Goal: Task Accomplishment & Management: Manage account settings

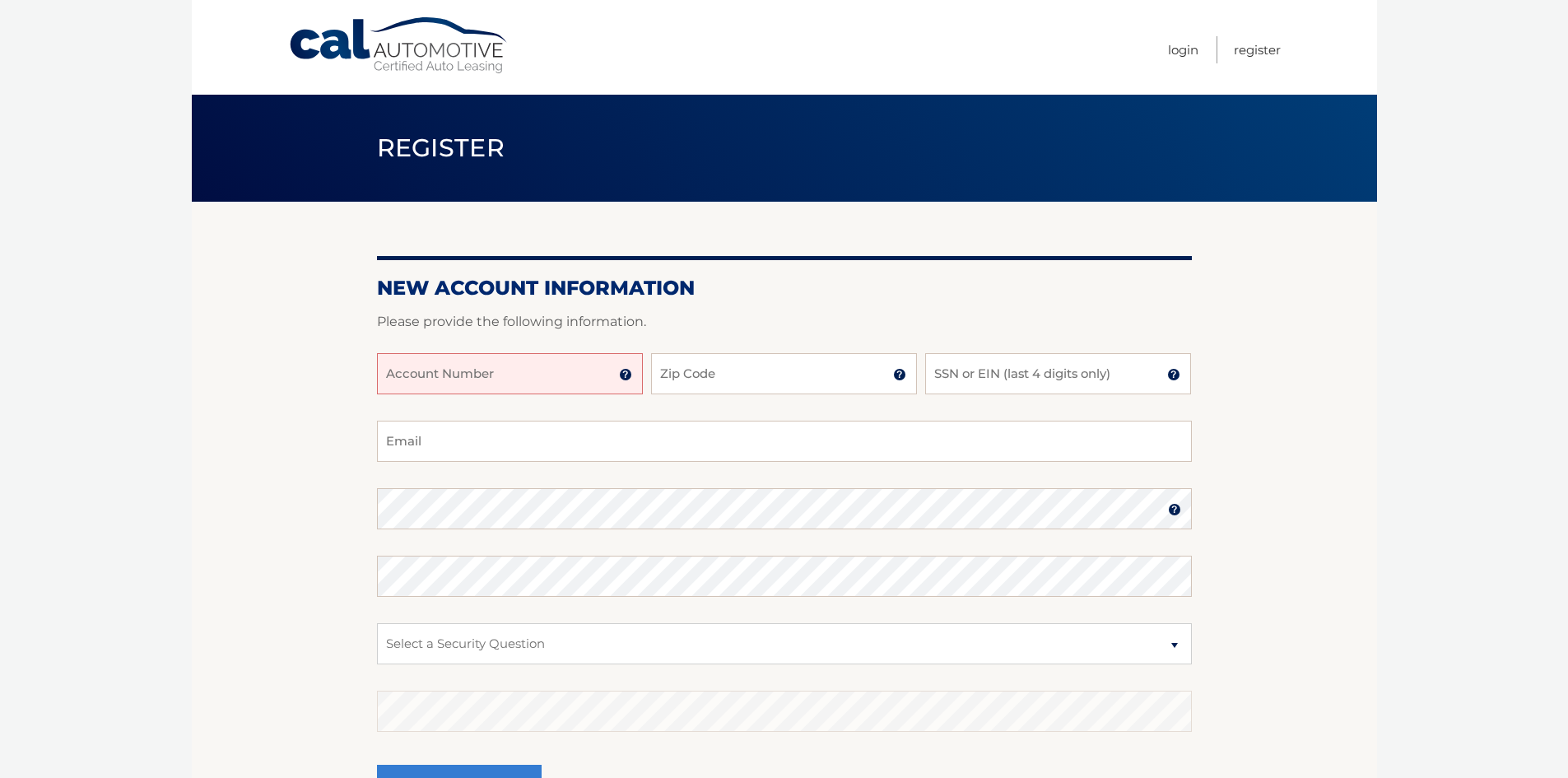
click at [516, 380] on input "Account Number" at bounding box center [510, 374] width 266 height 42
type input "44455980974"
click at [813, 378] on input "Zip Code" at bounding box center [784, 374] width 266 height 42
type input "11050"
click at [1037, 371] on input "SSN or EIN (last 4 digits only)" at bounding box center [1057, 374] width 266 height 42
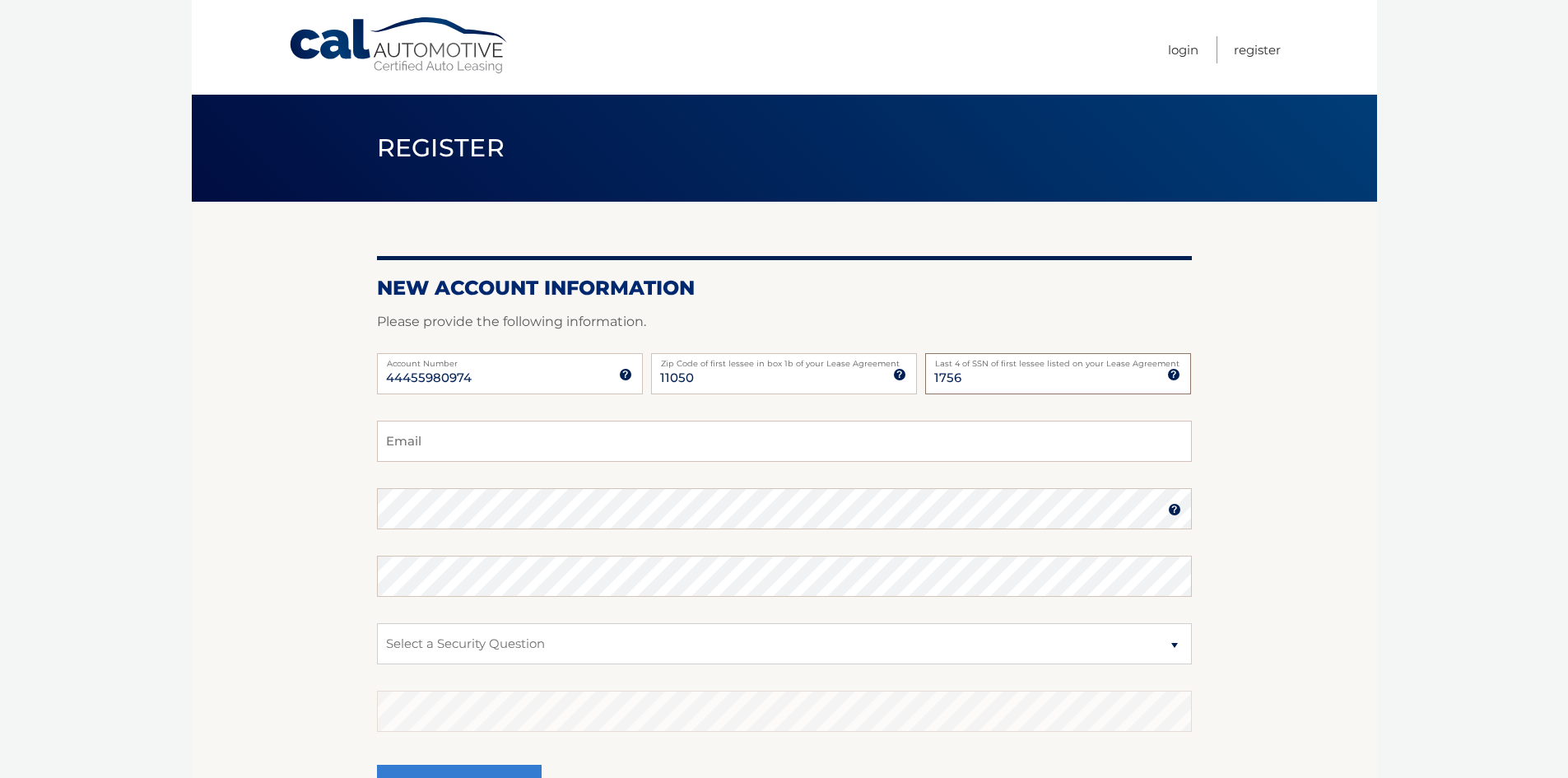
type input "1756"
click at [515, 443] on input "Email" at bounding box center [784, 442] width 815 height 42
type input "albertodonald@yahoo.com"
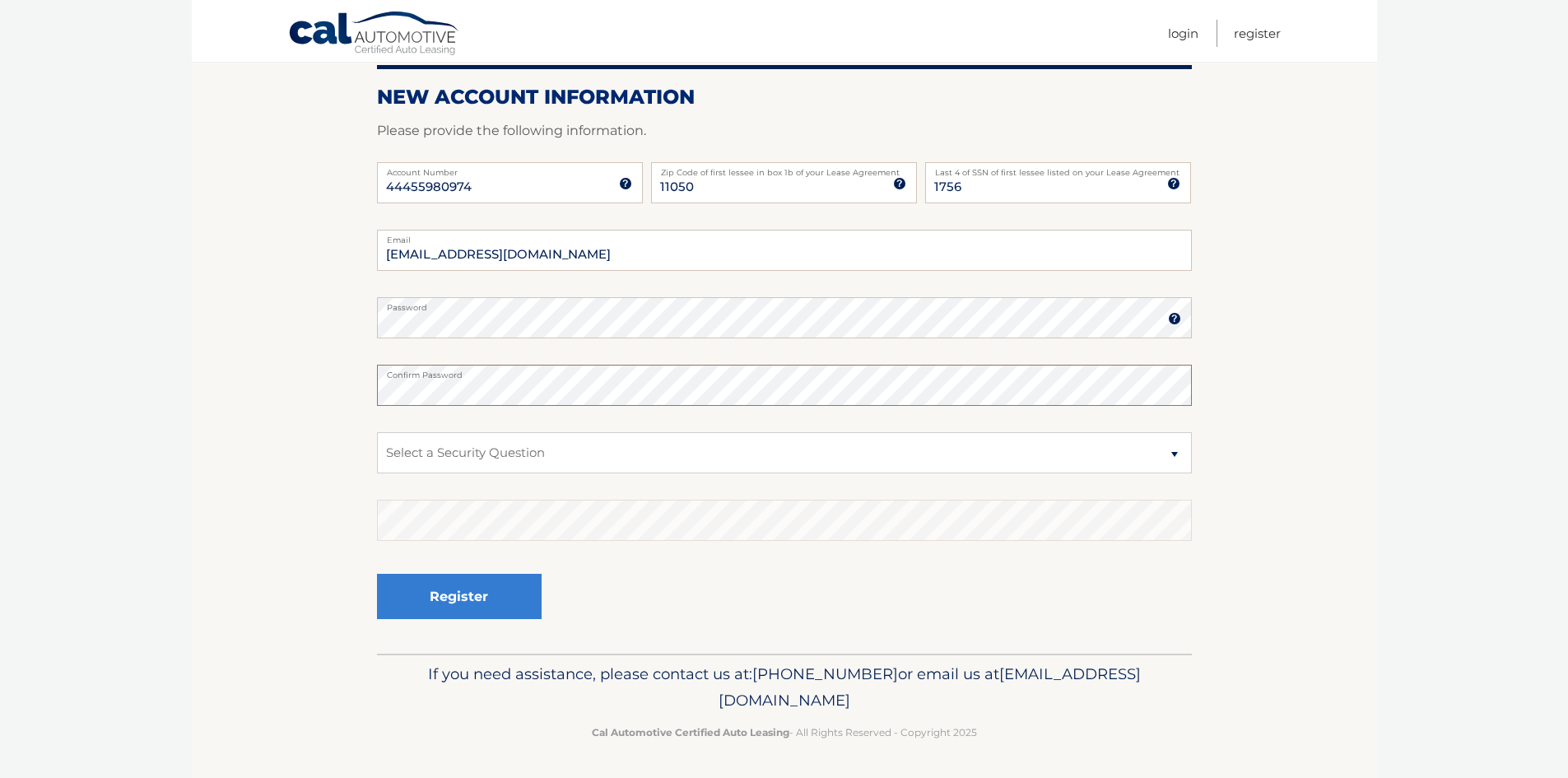
scroll to position [192, 0]
click at [1176, 452] on select "Select a Security Question What was the name of your elementary school? What is…" at bounding box center [784, 453] width 815 height 42
select select "2"
click at [377, 432] on select "Select a Security Question What was the name of your elementary school? What is…" at bounding box center [784, 453] width 815 height 42
click at [442, 584] on button "Register" at bounding box center [459, 596] width 165 height 45
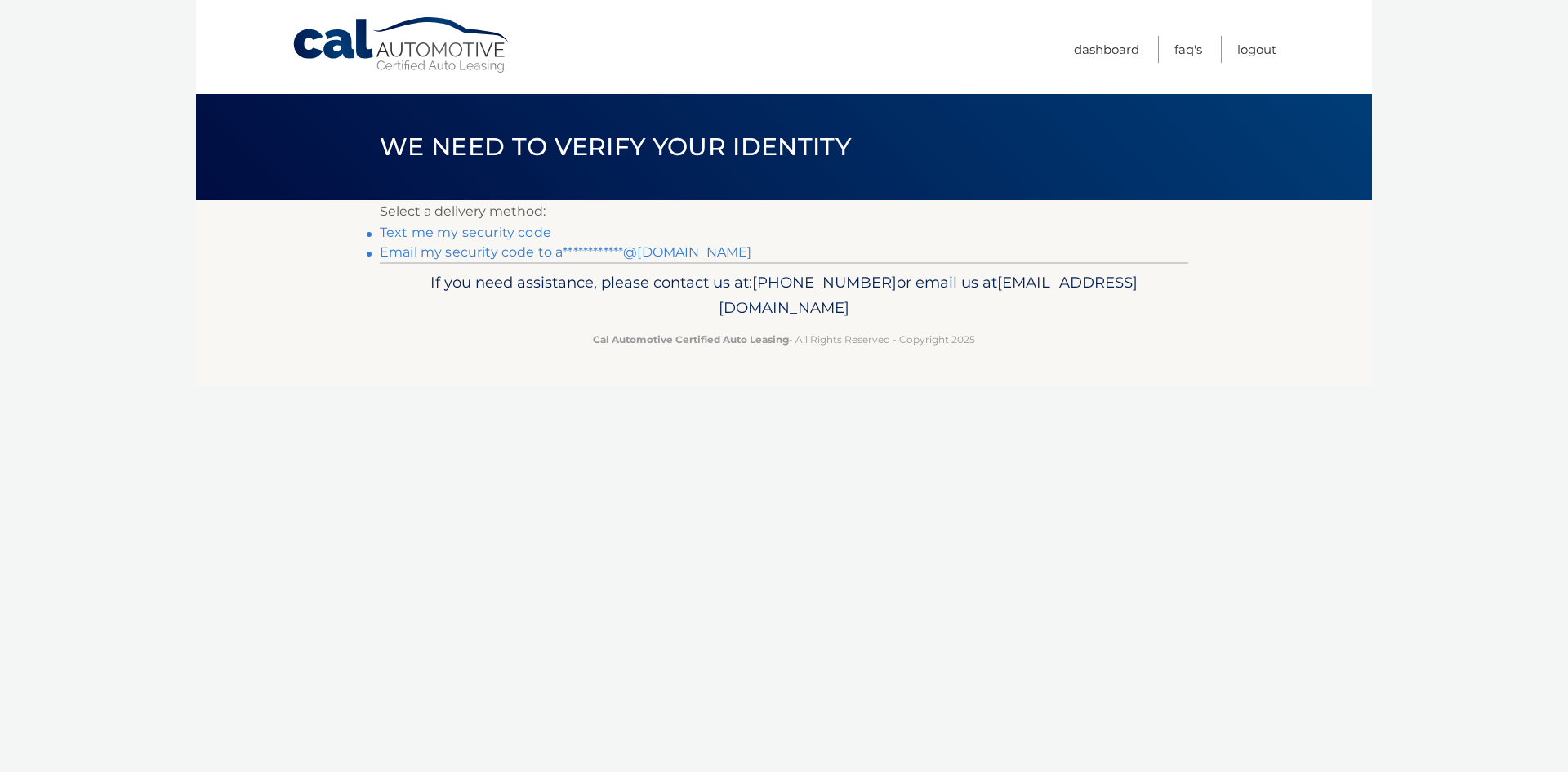
click at [488, 233] on link "Text me my security code" at bounding box center [465, 232] width 172 height 16
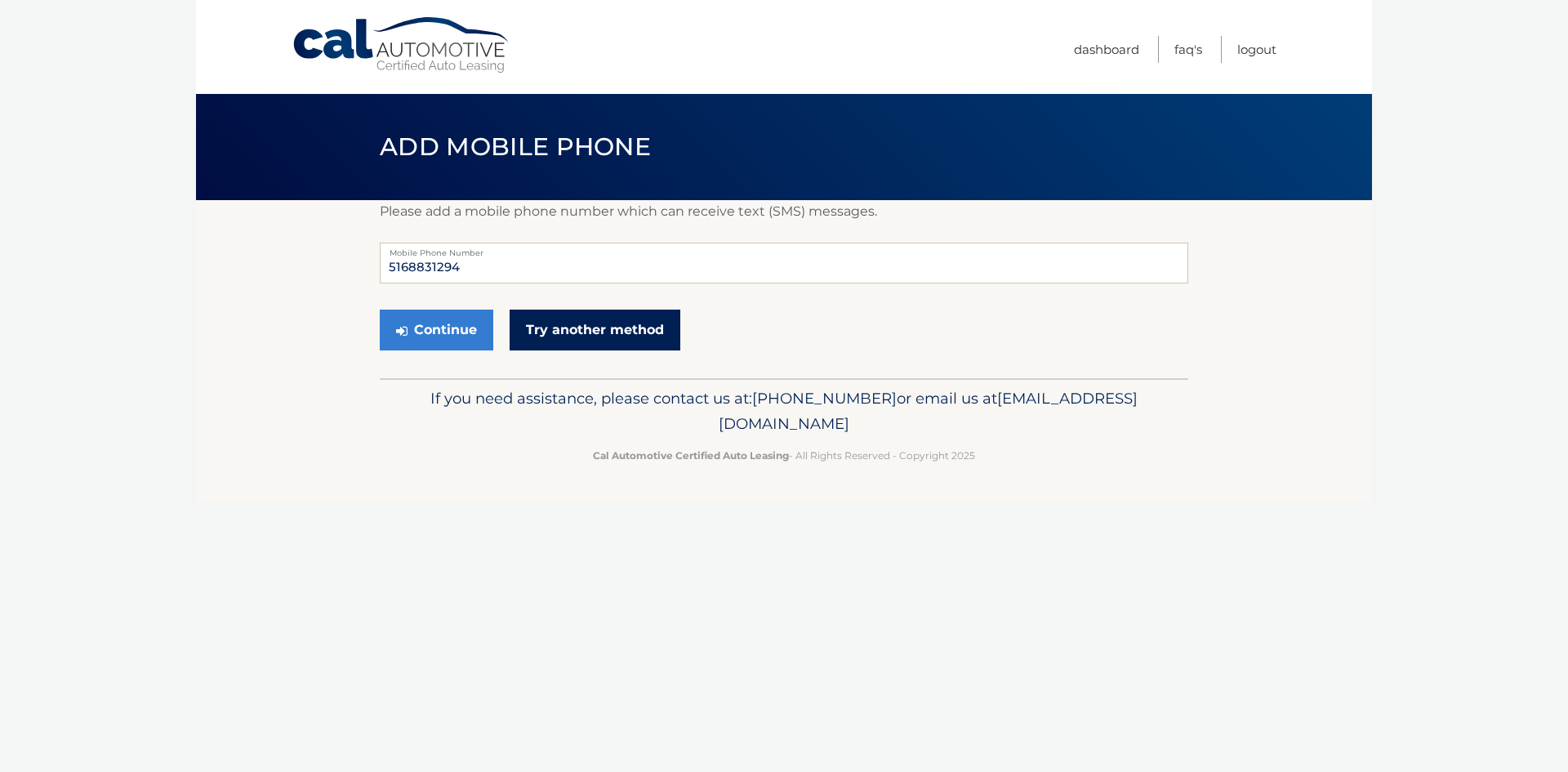
click at [570, 335] on link "Try another method" at bounding box center [595, 331] width 171 height 41
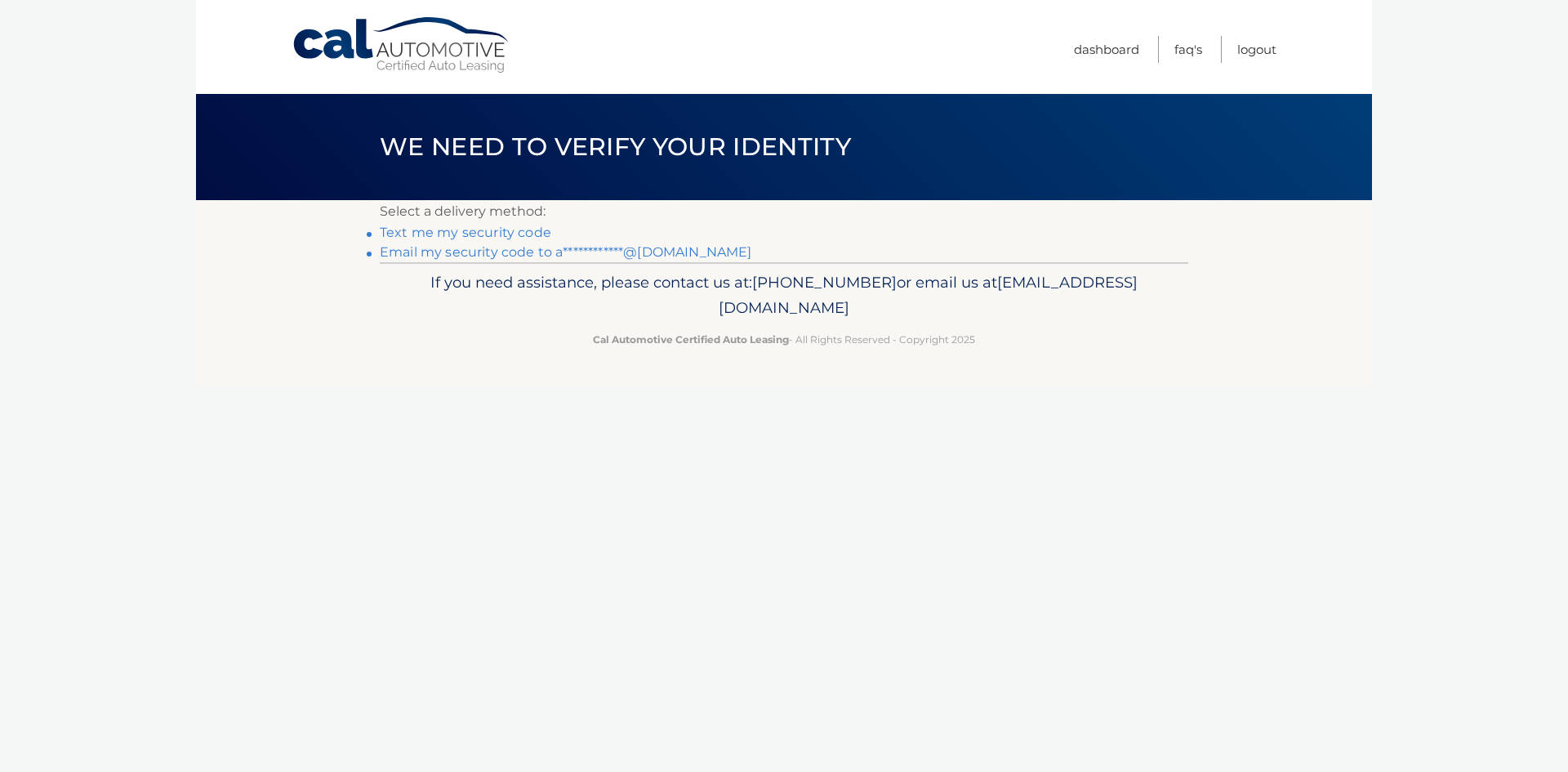
click at [523, 253] on link "**********" at bounding box center [565, 252] width 372 height 16
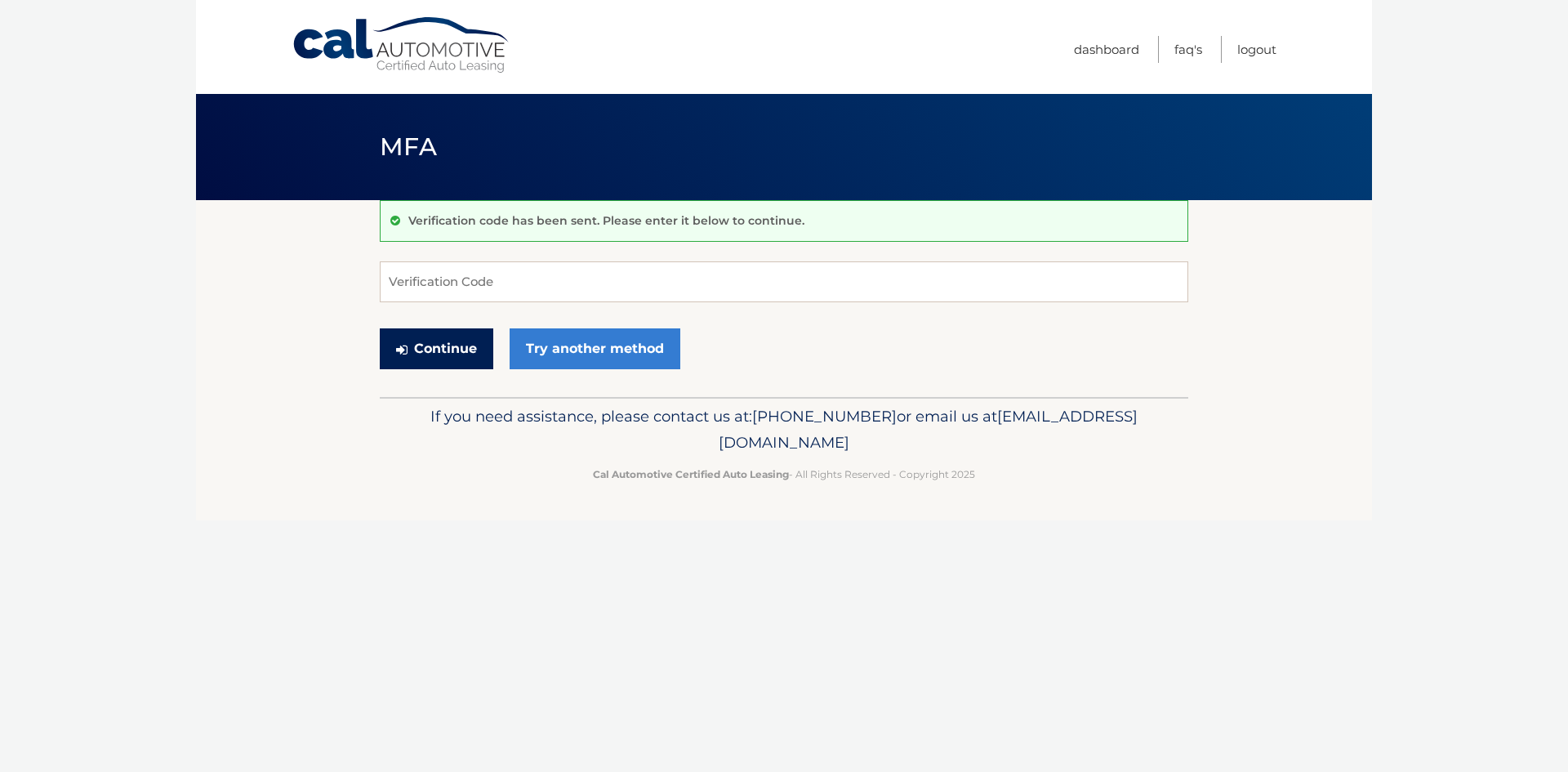
click at [445, 355] on button "Continue" at bounding box center [436, 349] width 114 height 41
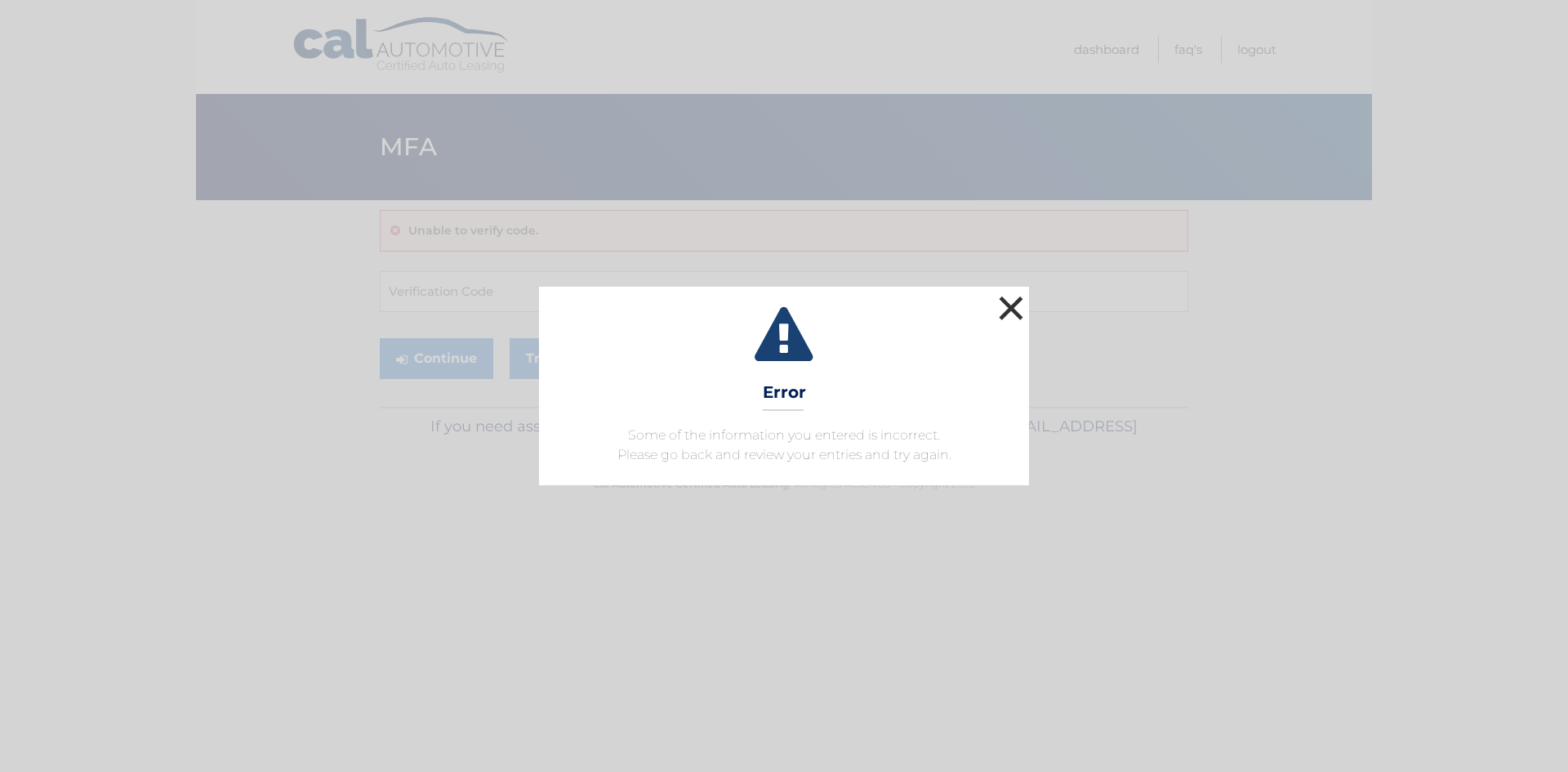
click at [1015, 310] on button "×" at bounding box center [1011, 307] width 32 height 32
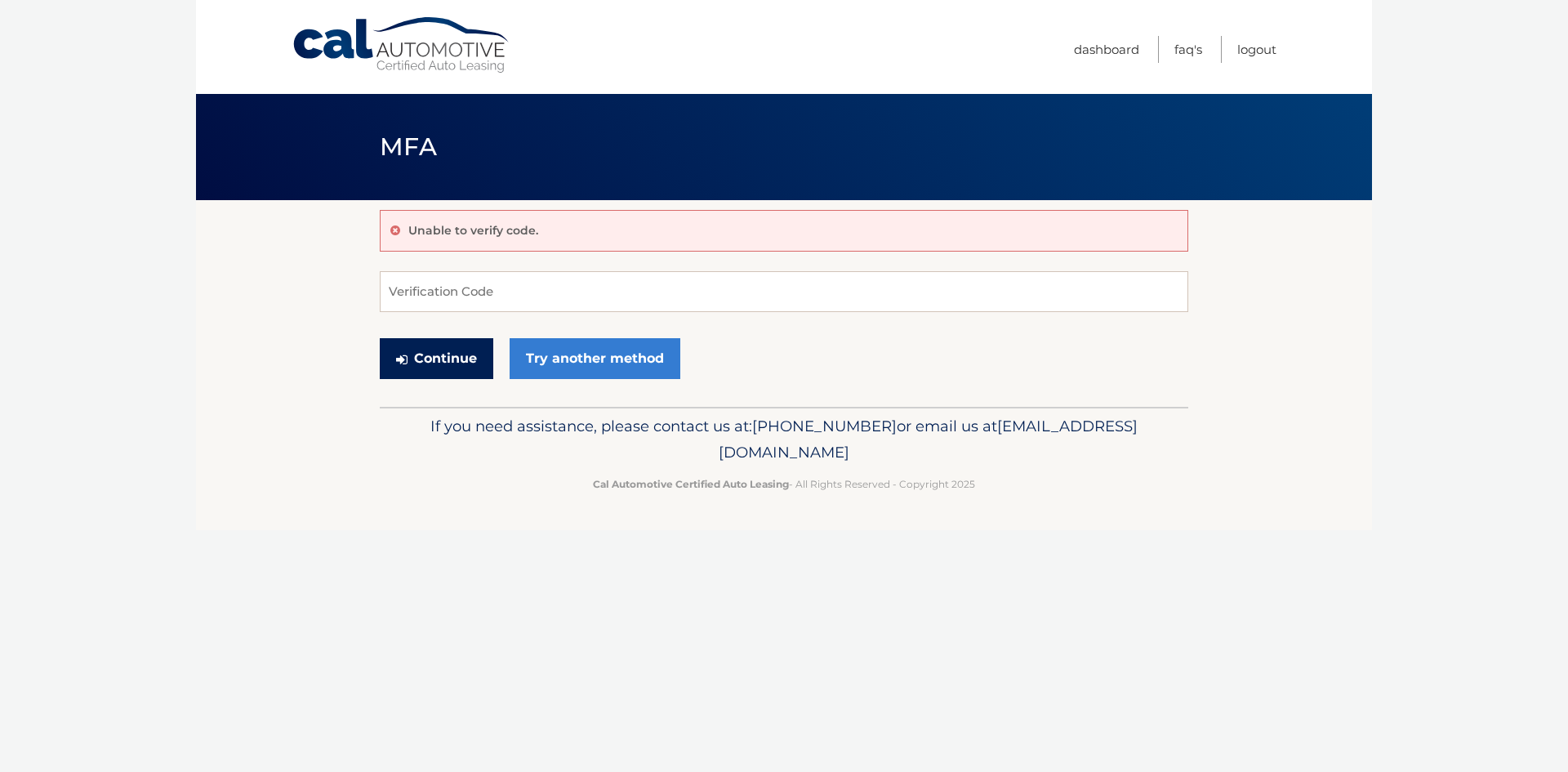
click at [433, 350] on button "Continue" at bounding box center [436, 359] width 114 height 41
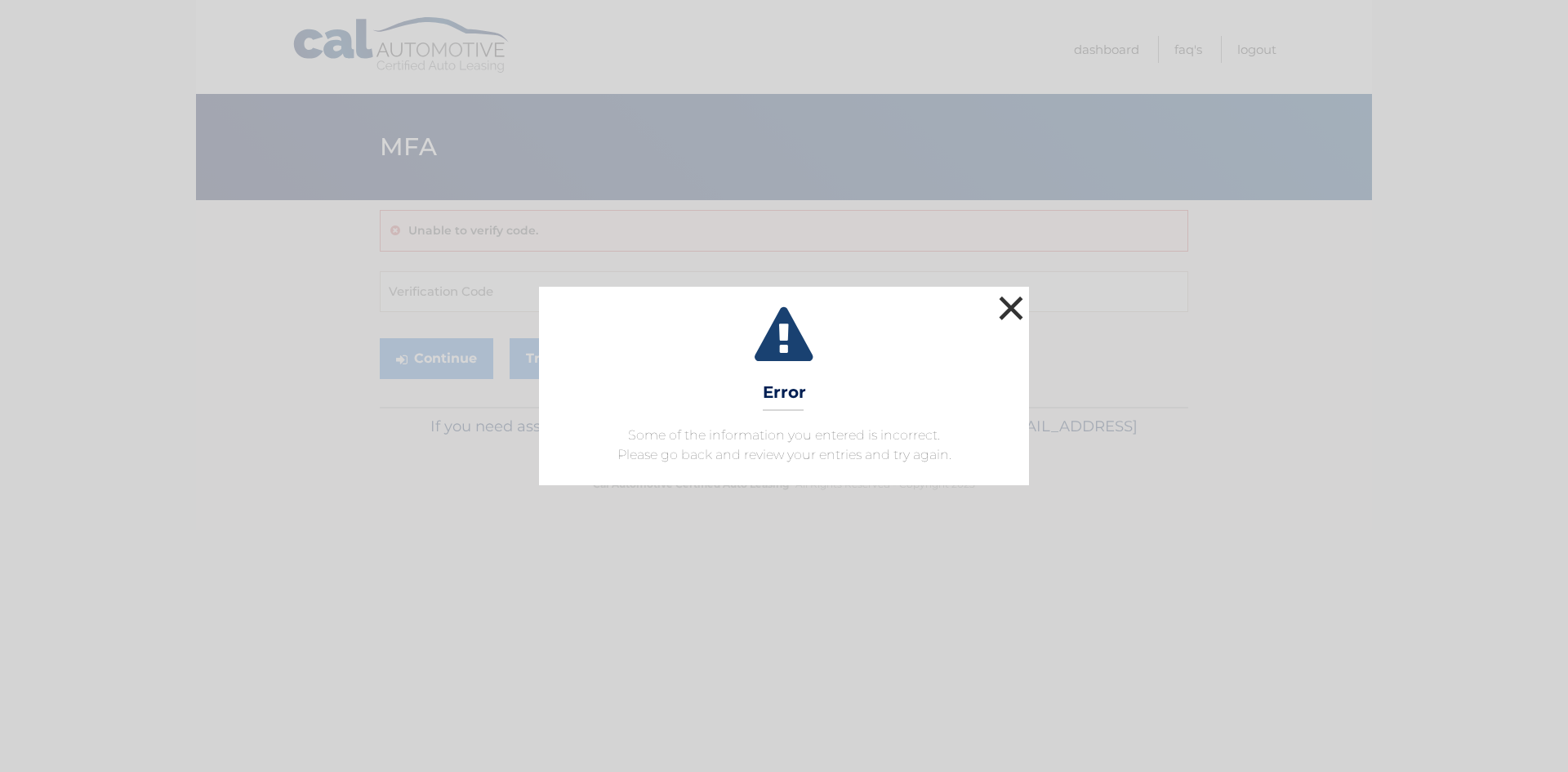
click at [1009, 311] on button "×" at bounding box center [1011, 307] width 32 height 32
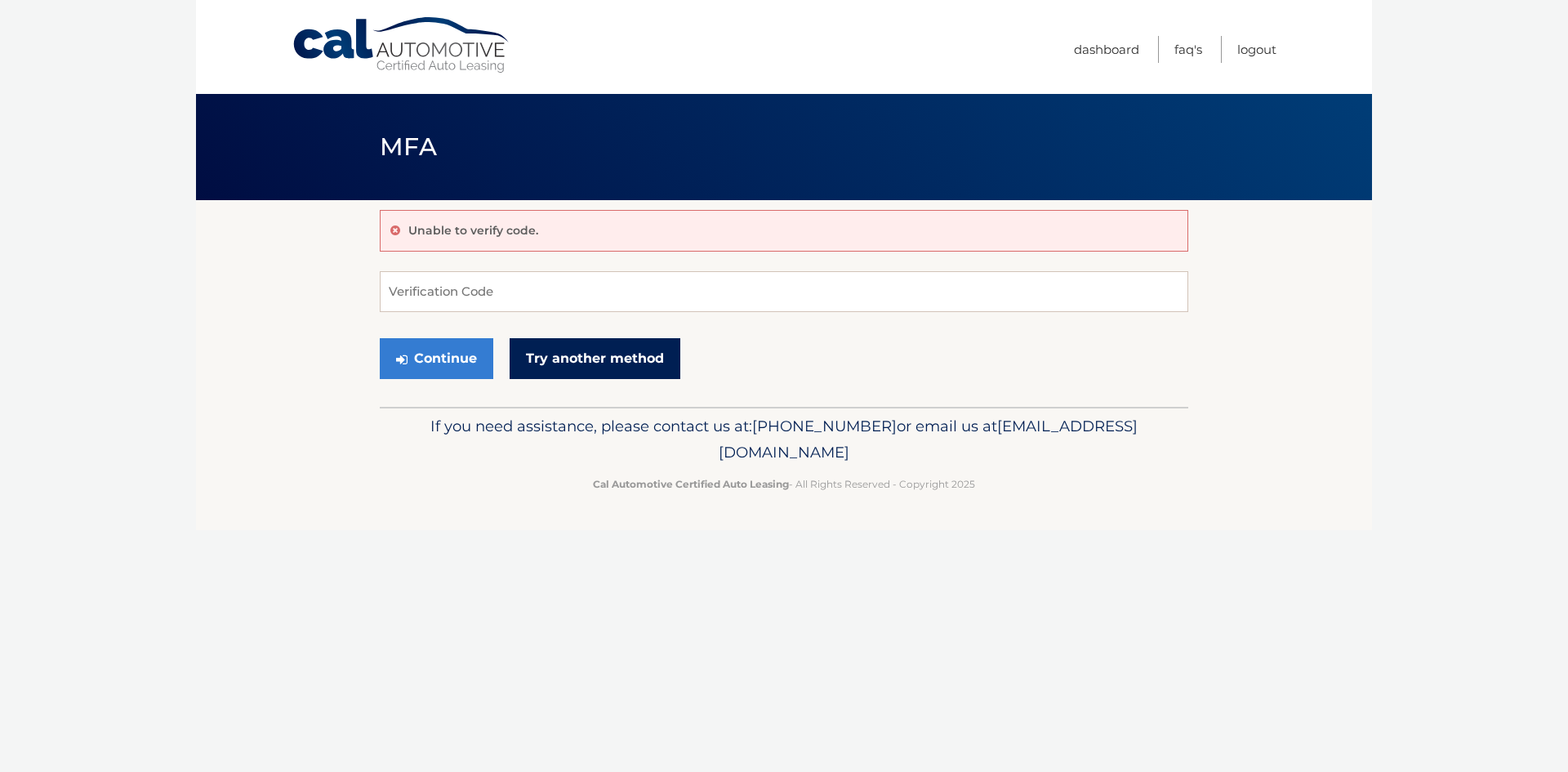
click at [598, 370] on link "Try another method" at bounding box center [595, 359] width 171 height 41
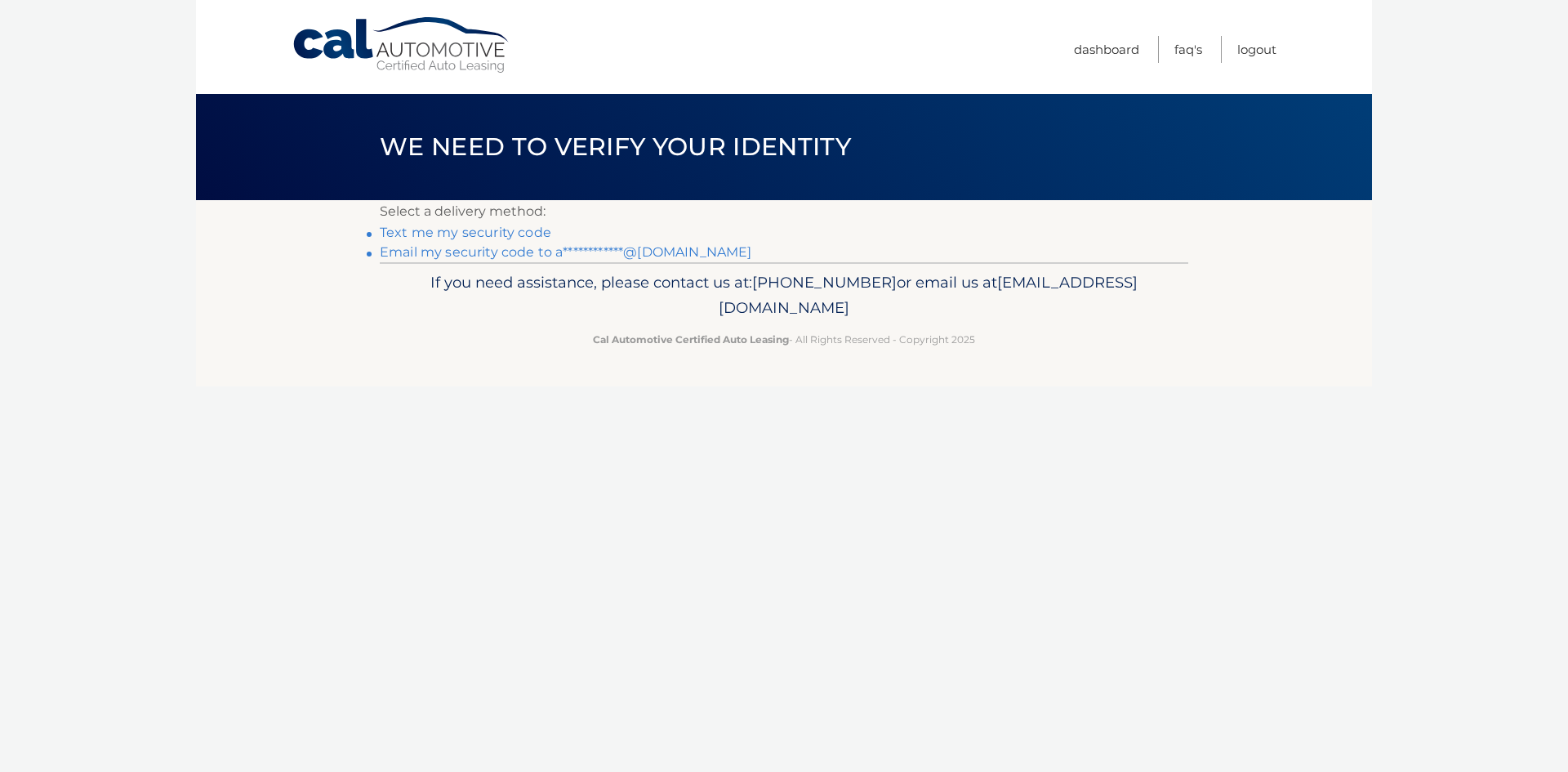
click at [527, 255] on link "**********" at bounding box center [565, 252] width 372 height 16
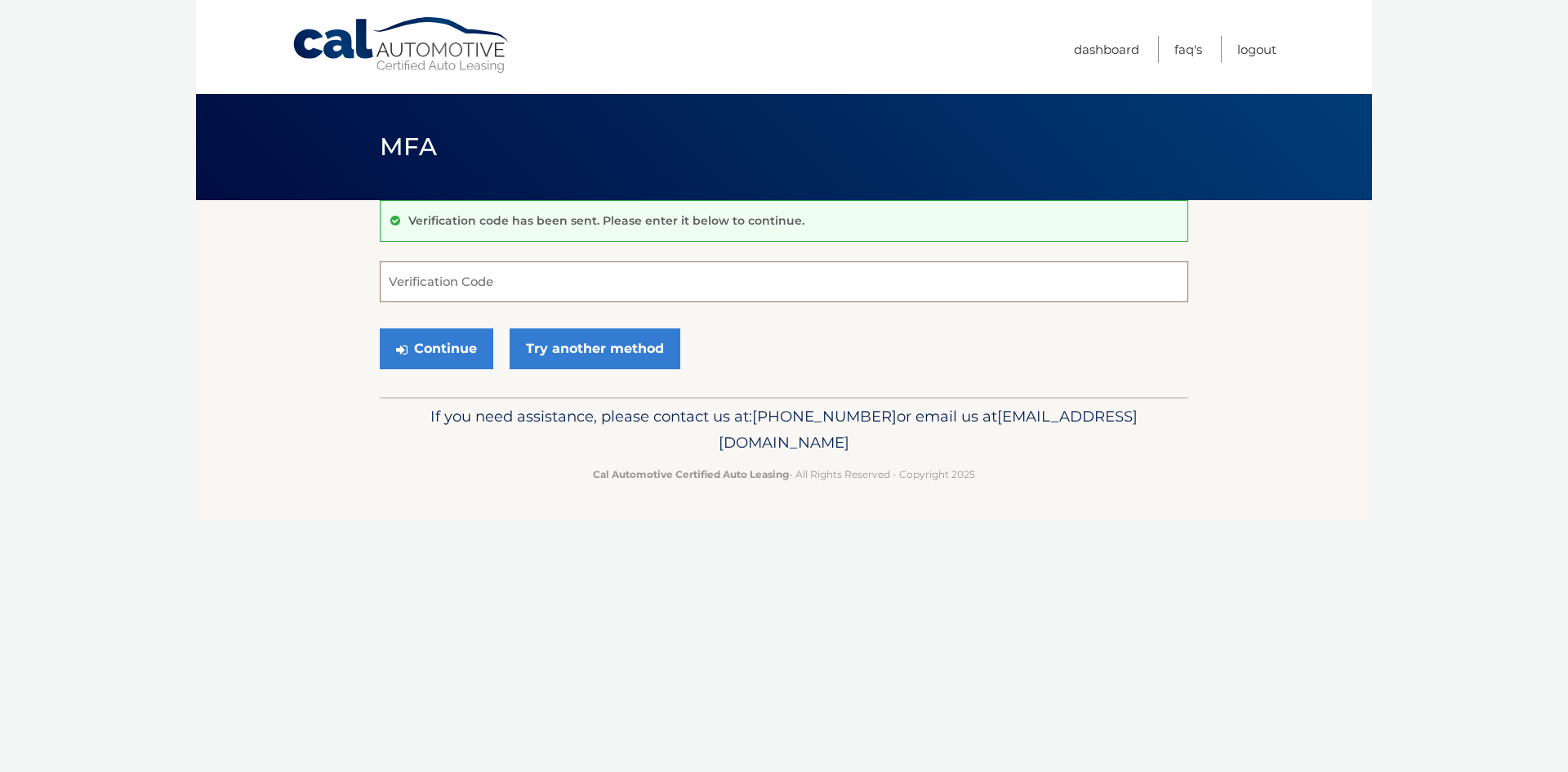
click at [410, 283] on input "Verification Code" at bounding box center [784, 283] width 809 height 41
type input "196215"
click at [447, 343] on button "Continue" at bounding box center [436, 349] width 114 height 41
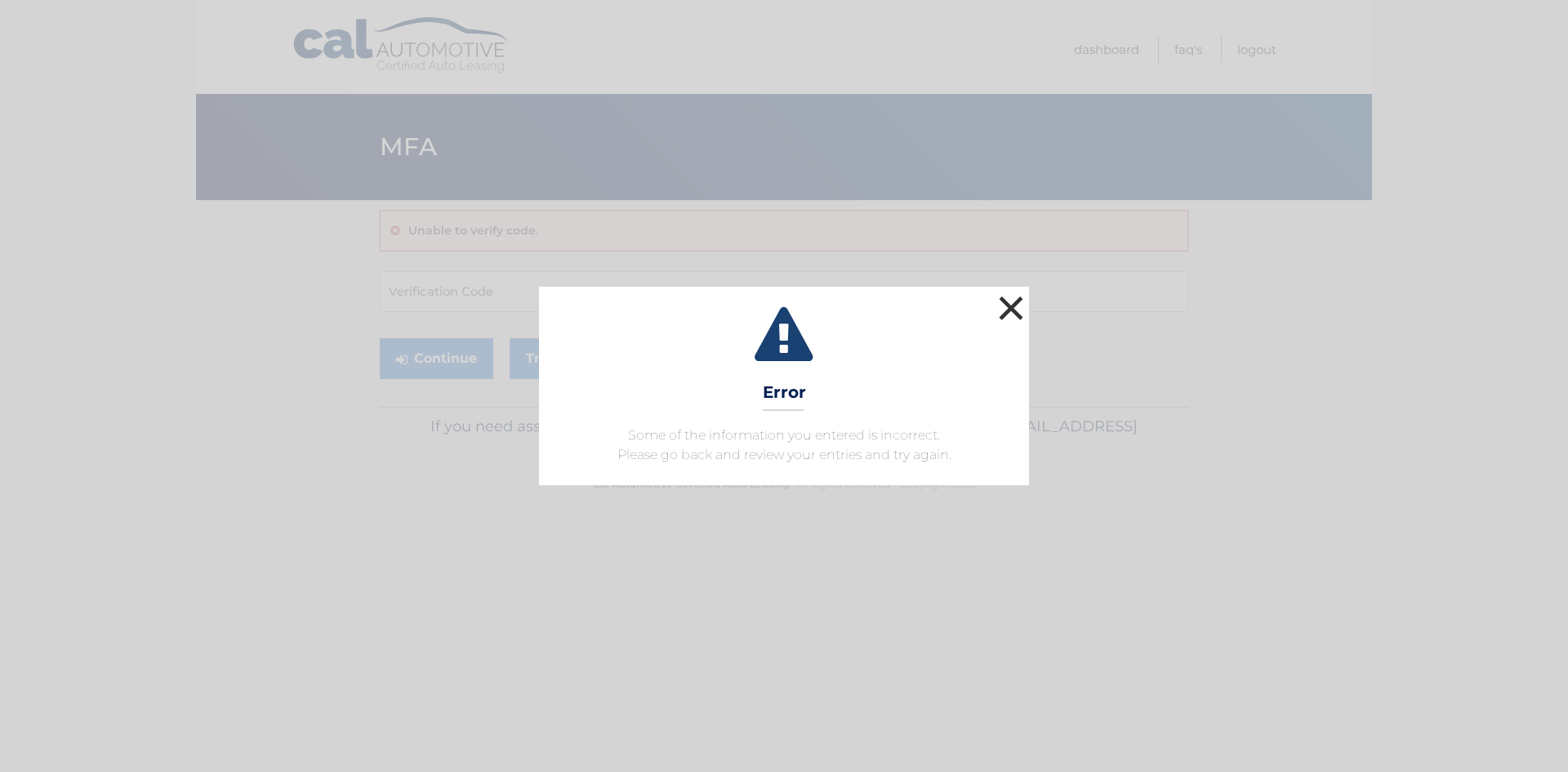
click at [1010, 312] on button "×" at bounding box center [1011, 307] width 32 height 32
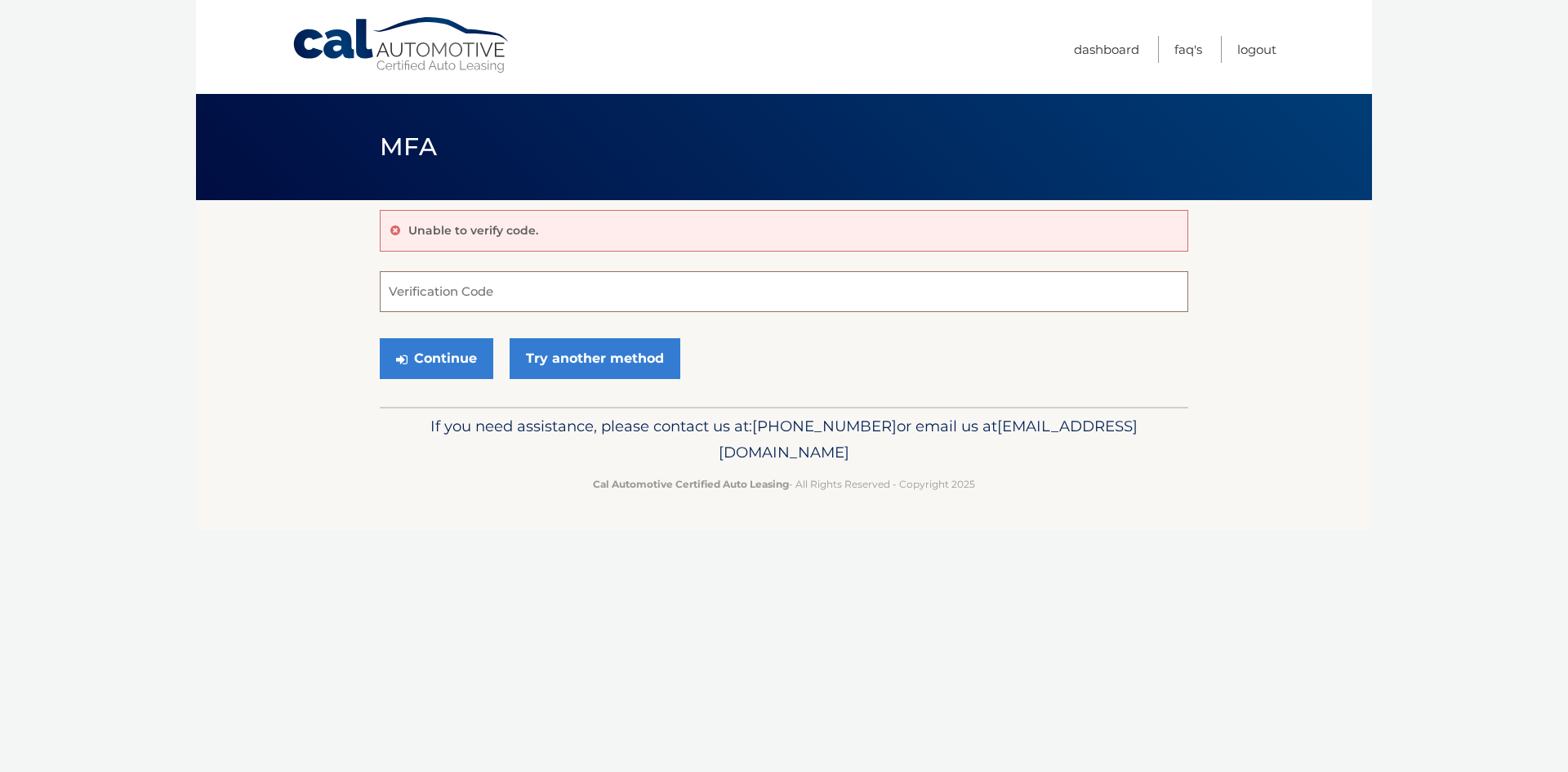
click at [408, 296] on input "Verification Code" at bounding box center [784, 292] width 809 height 41
type input "196215"
click at [452, 358] on button "Continue" at bounding box center [436, 359] width 114 height 41
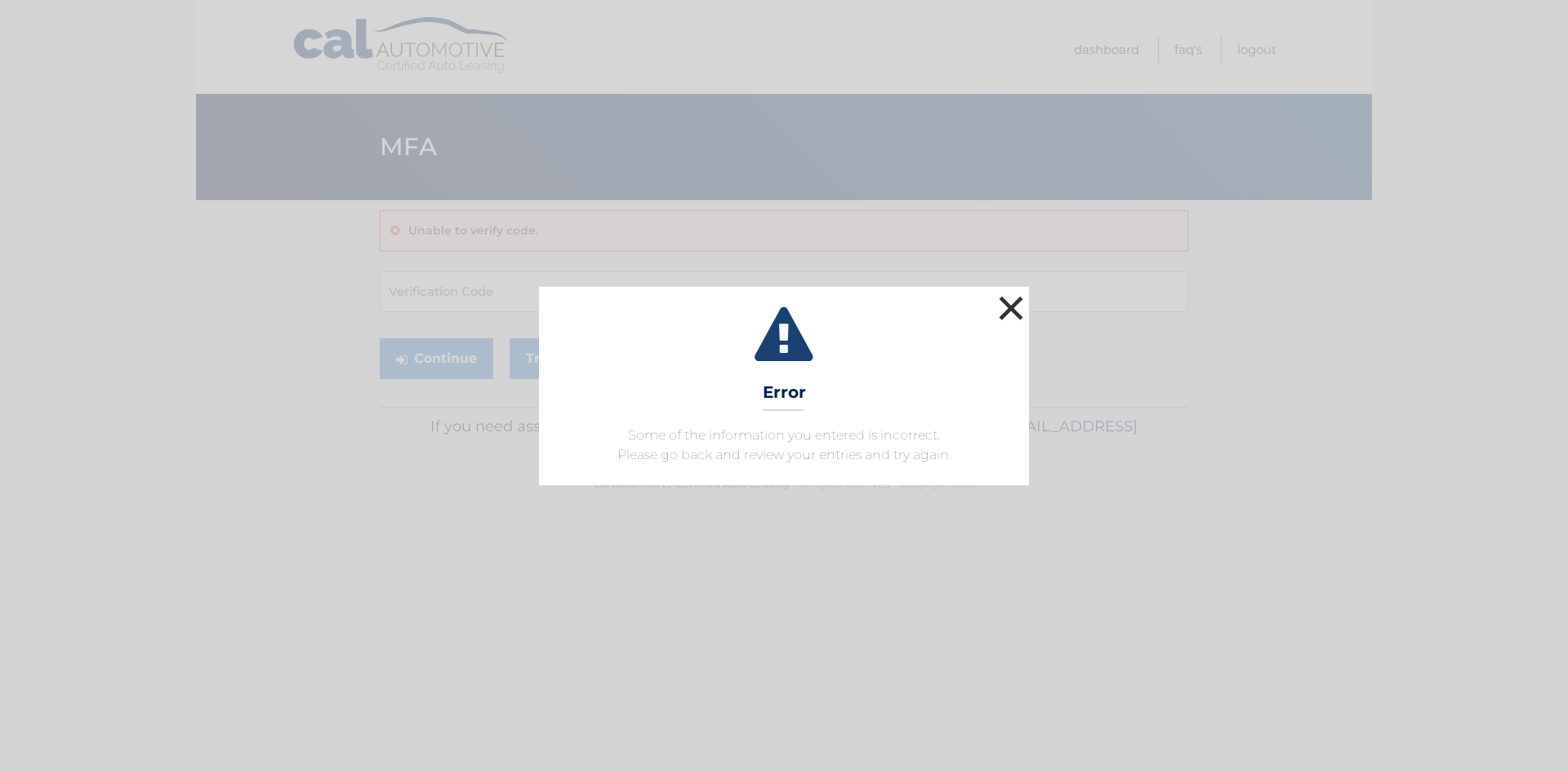
click at [1011, 309] on button "×" at bounding box center [1011, 307] width 32 height 32
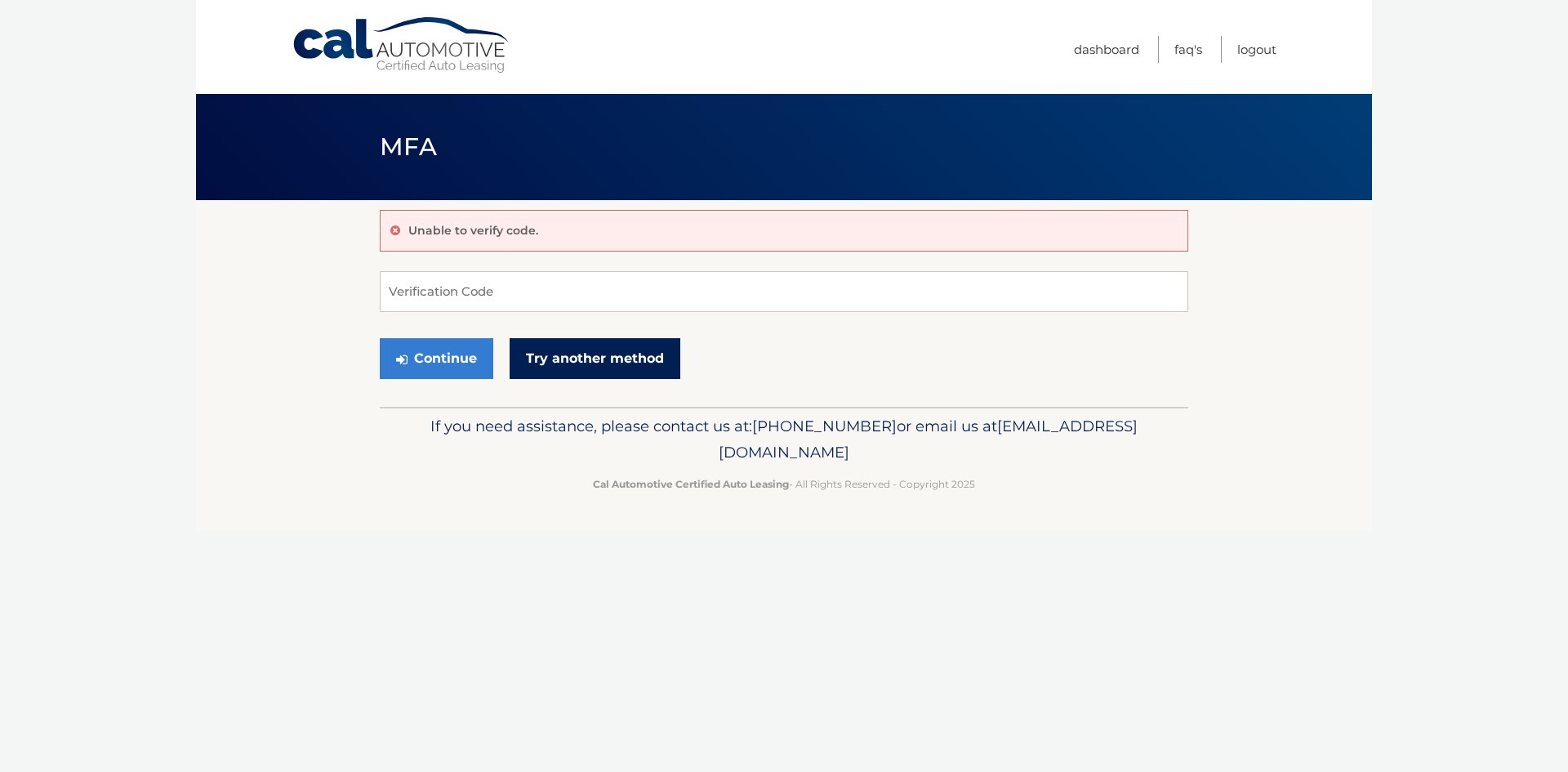
drag, startPoint x: 623, startPoint y: 387, endPoint x: 614, endPoint y: 370, distance: 19.2
click at [620, 379] on div "Unable to verify code. Verification Code Continue Try another method" at bounding box center [784, 303] width 809 height 207
click at [614, 369] on link "Try another method" at bounding box center [595, 359] width 171 height 41
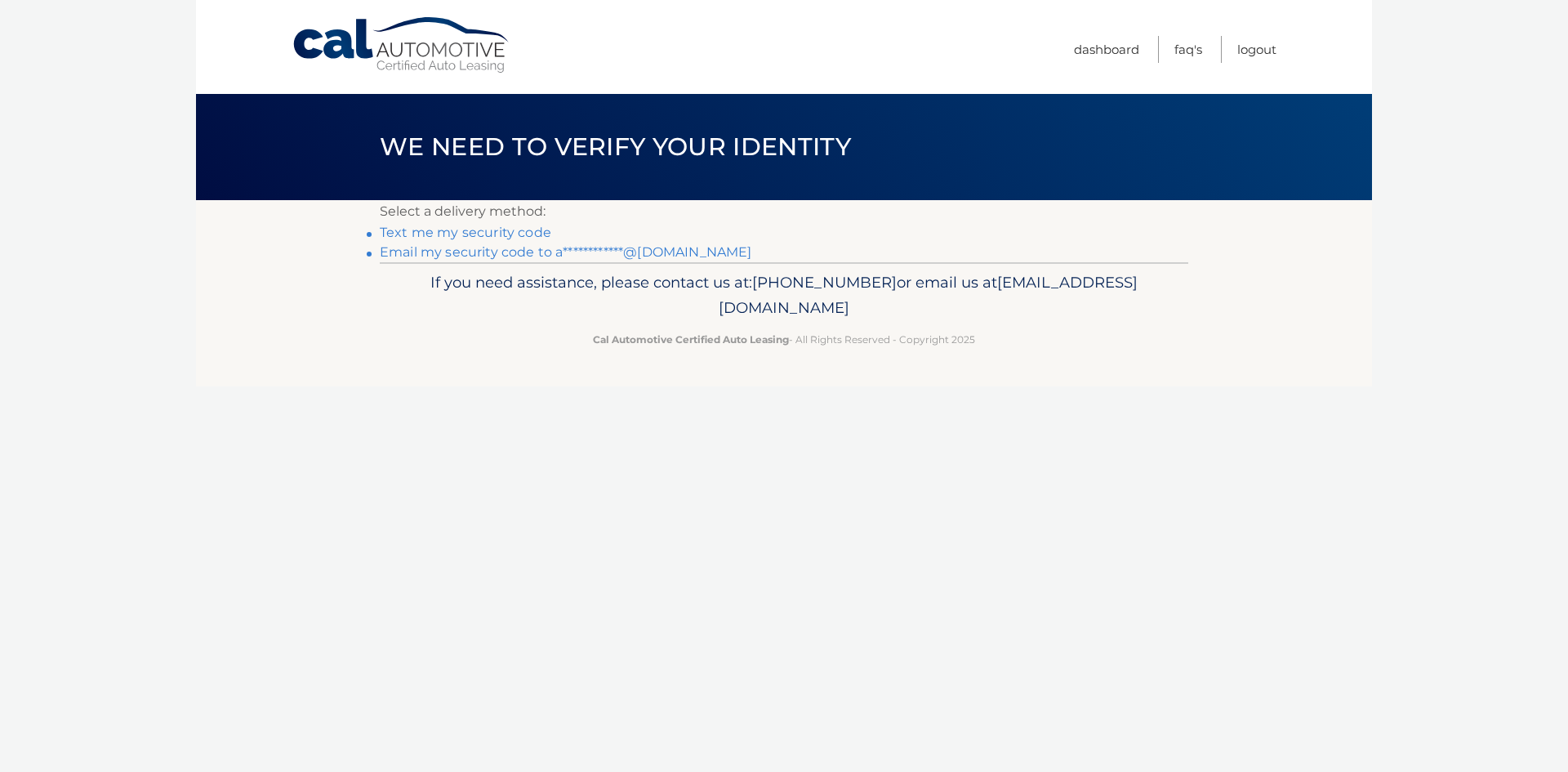
click at [507, 235] on link "Text me my security code" at bounding box center [465, 232] width 172 height 16
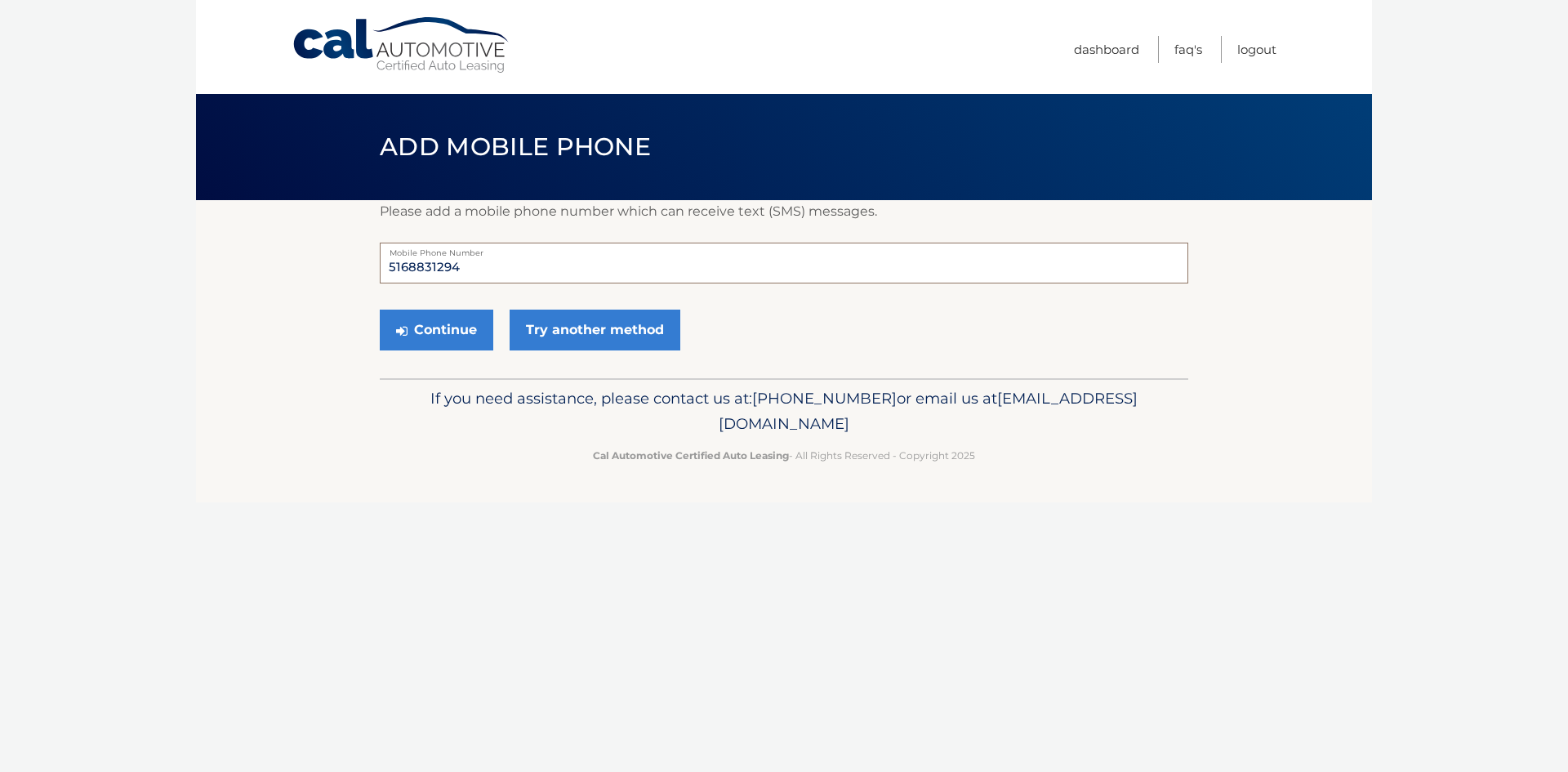
drag, startPoint x: 467, startPoint y: 264, endPoint x: 310, endPoint y: 251, distance: 157.5
click at [310, 251] on section "Please add a mobile phone number which can receive text (SMS) messages. 5168831…" at bounding box center [784, 289] width 1177 height 179
type input "5165272469"
click at [596, 332] on link "Try another method" at bounding box center [595, 331] width 171 height 41
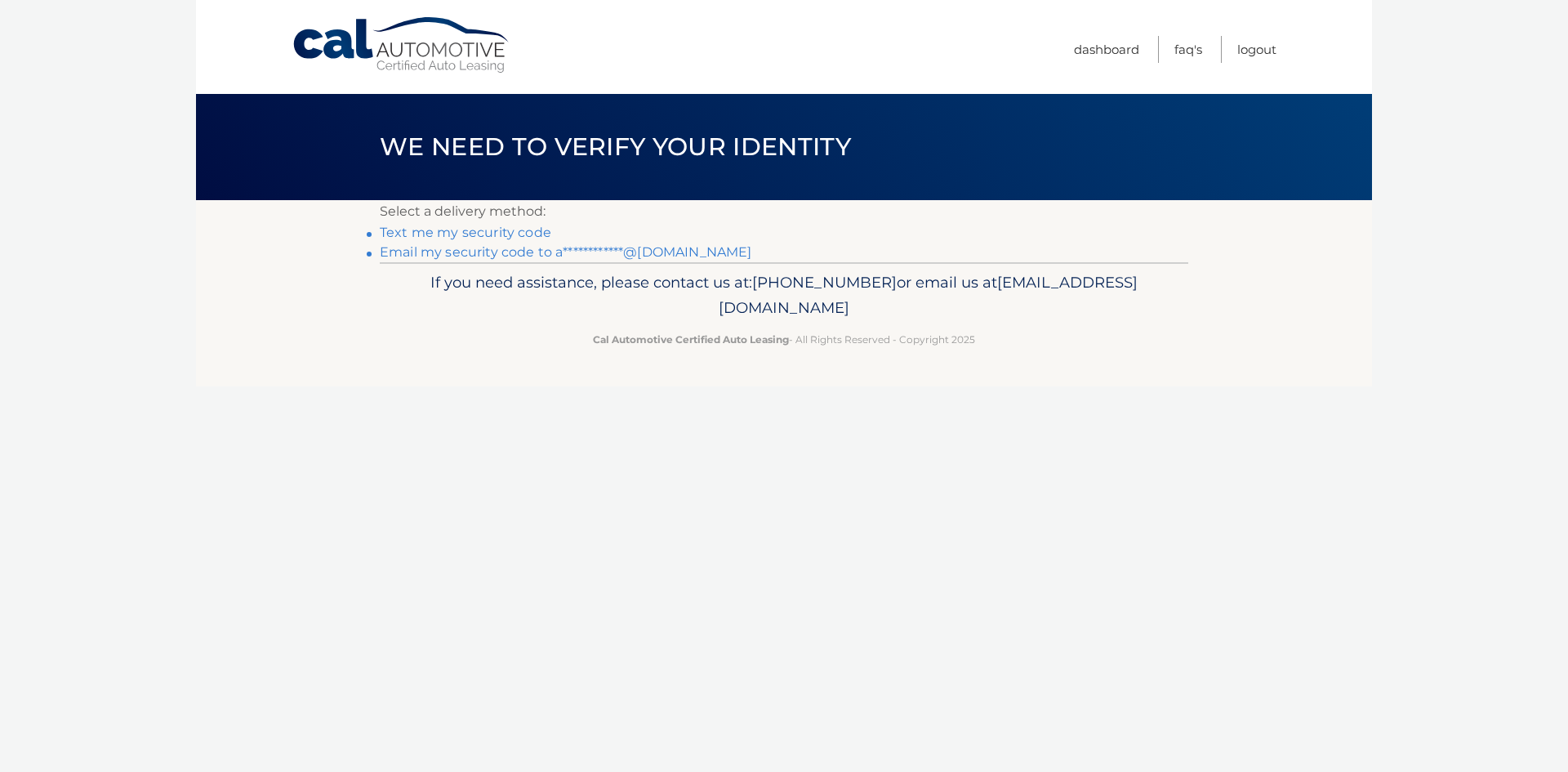
click at [494, 236] on link "Text me my security code" at bounding box center [465, 232] width 172 height 16
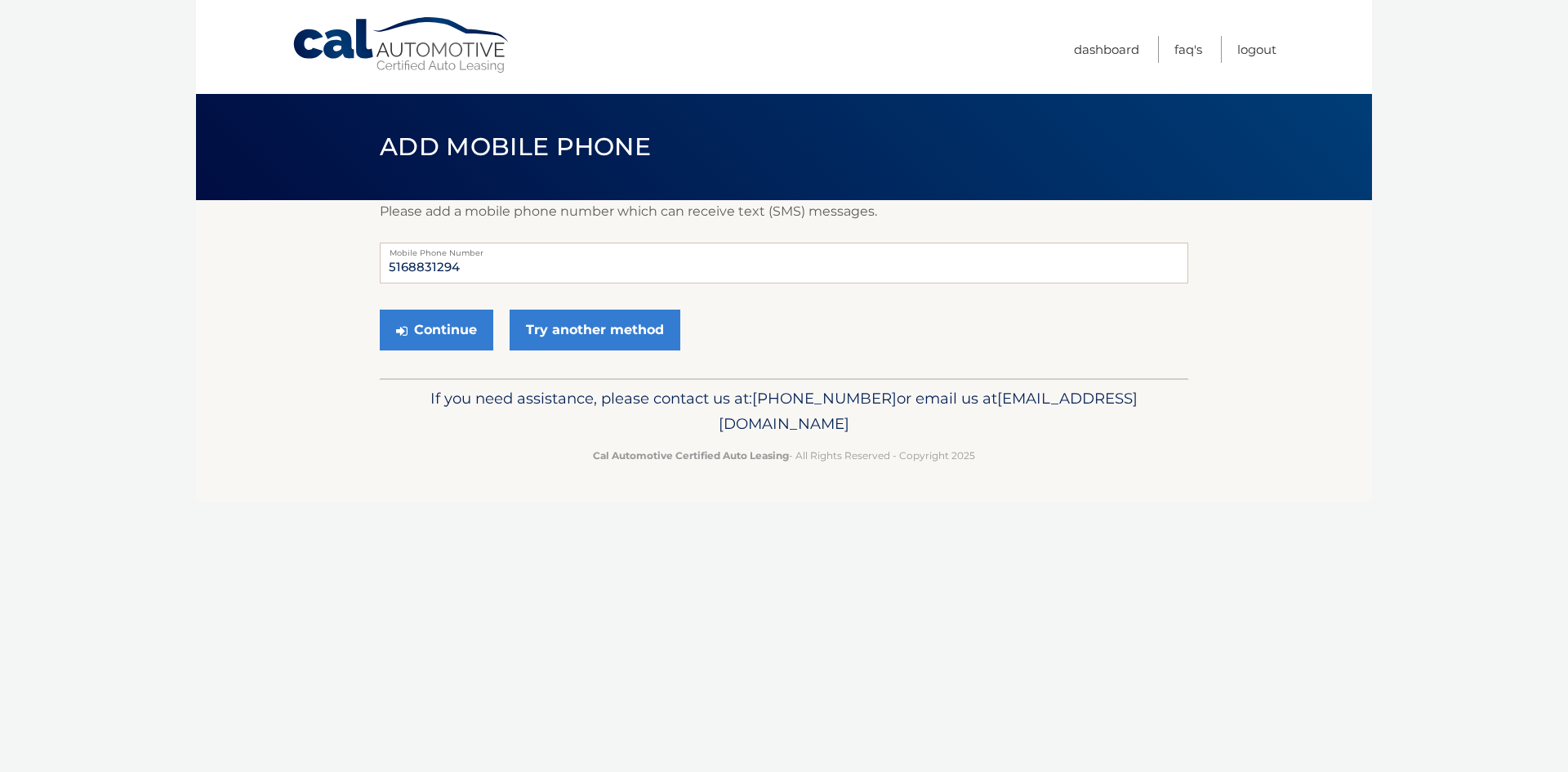
drag, startPoint x: 489, startPoint y: 246, endPoint x: 481, endPoint y: 255, distance: 12.0
click at [481, 252] on label "Mobile Phone Number" at bounding box center [784, 248] width 809 height 13
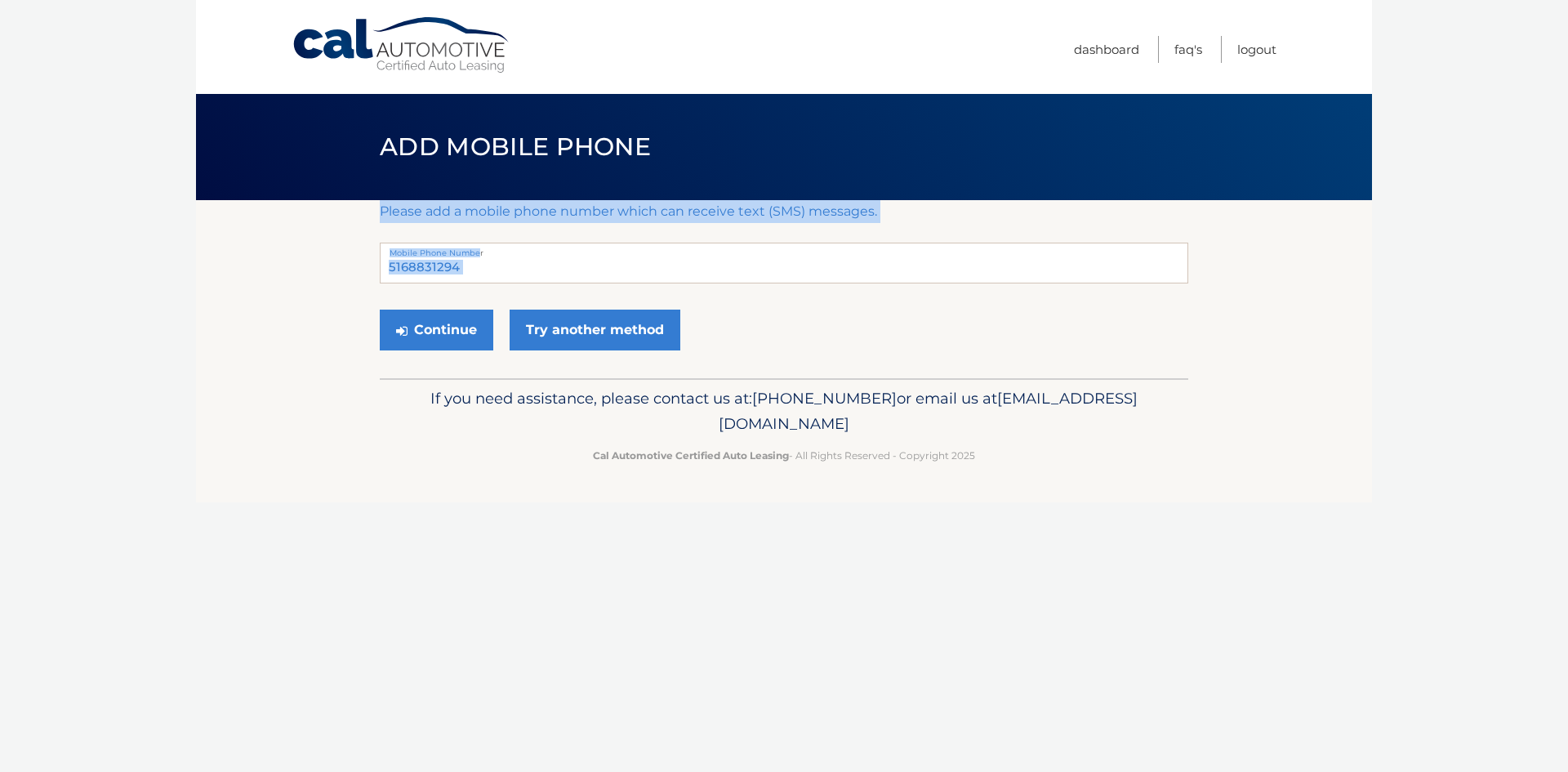
drag, startPoint x: 479, startPoint y: 257, endPoint x: 365, endPoint y: 268, distance: 114.5
click at [365, 268] on section "Please add a mobile phone number which can receive text (SMS) messages. 5168831…" at bounding box center [784, 289] width 1177 height 179
click at [510, 261] on input "5168831294" at bounding box center [784, 263] width 809 height 41
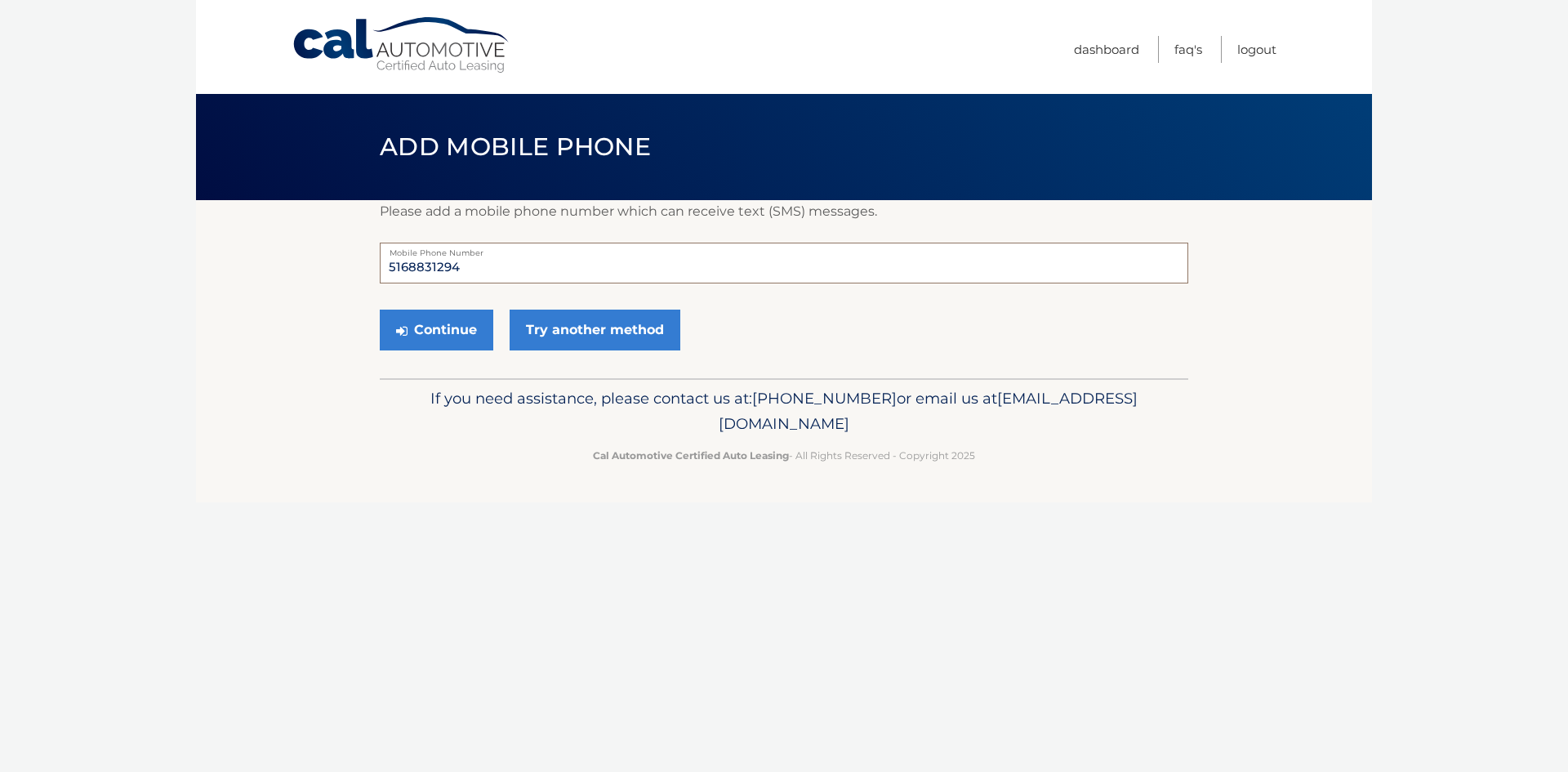
drag, startPoint x: 478, startPoint y: 267, endPoint x: 350, endPoint y: 256, distance: 128.5
click at [350, 256] on section "Please add a mobile phone number which can receive text (SMS) messages. 5168831…" at bounding box center [784, 289] width 1177 height 179
type input "5165272469"
click at [432, 326] on button "Continue" at bounding box center [436, 331] width 114 height 41
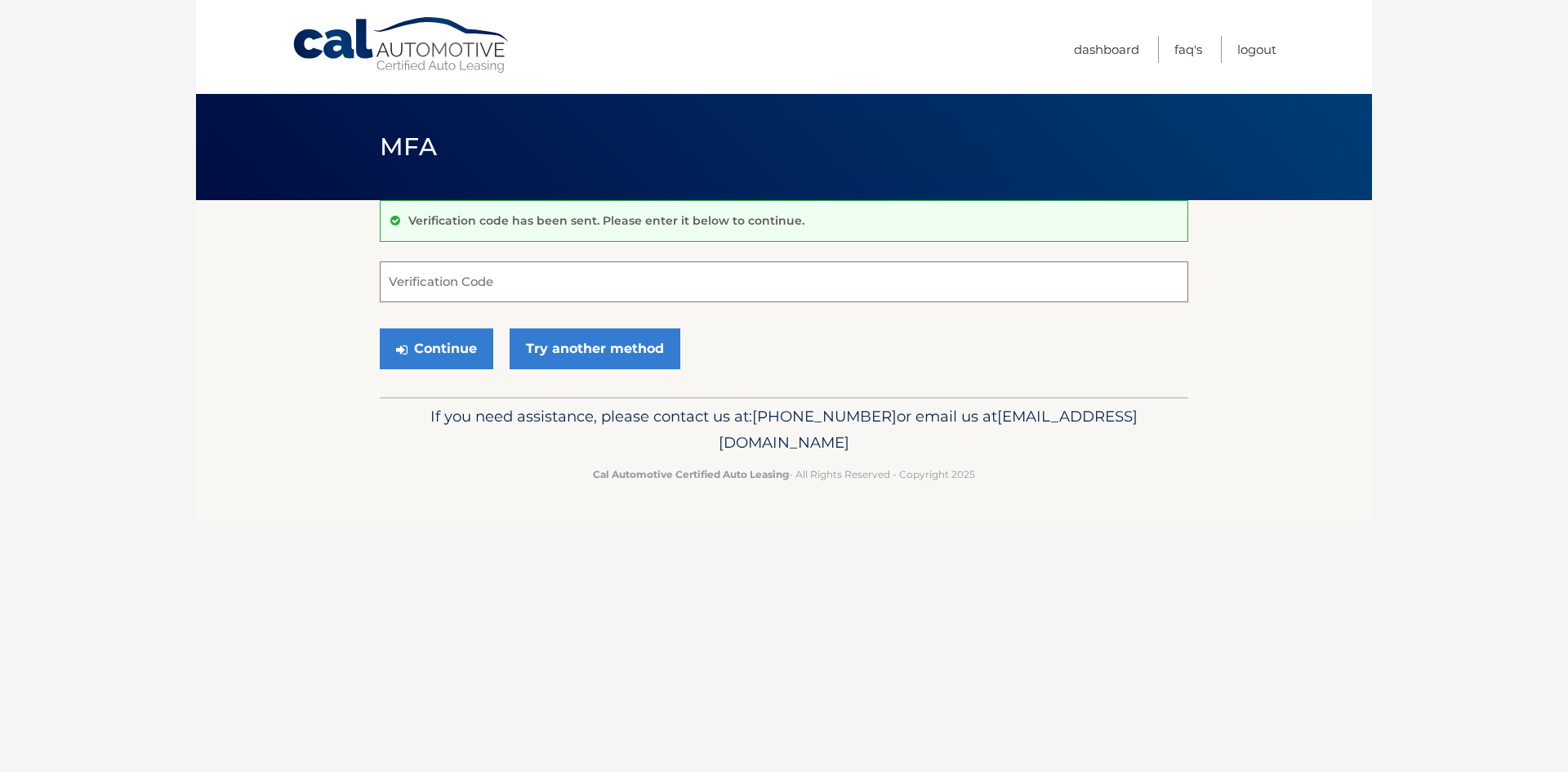
click at [398, 283] on input "Verification Code" at bounding box center [784, 283] width 809 height 41
type input "476552"
click at [426, 354] on button "Continue" at bounding box center [436, 349] width 114 height 41
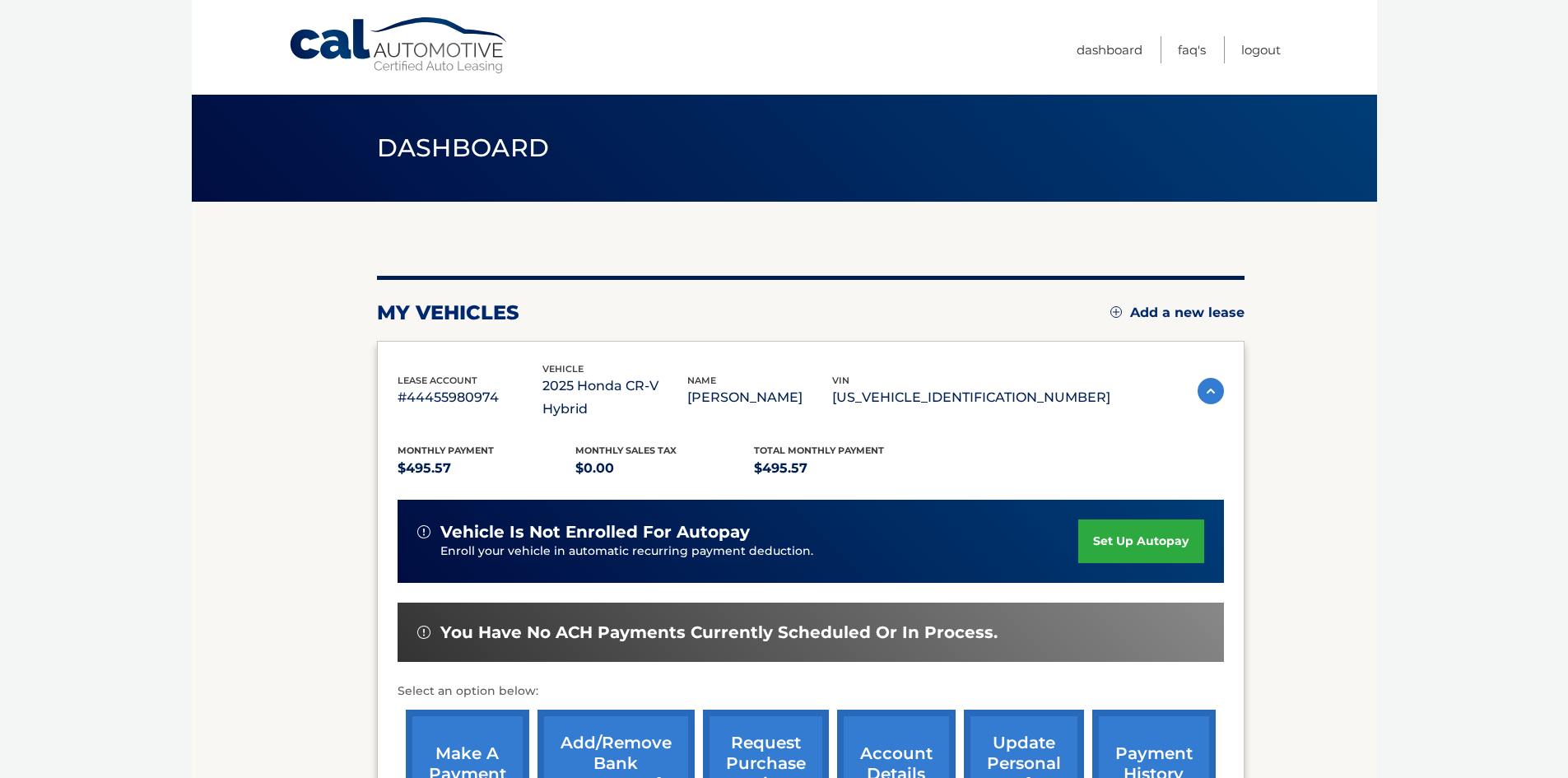
click at [1137, 520] on link "set up autopay" at bounding box center [1140, 542] width 125 height 43
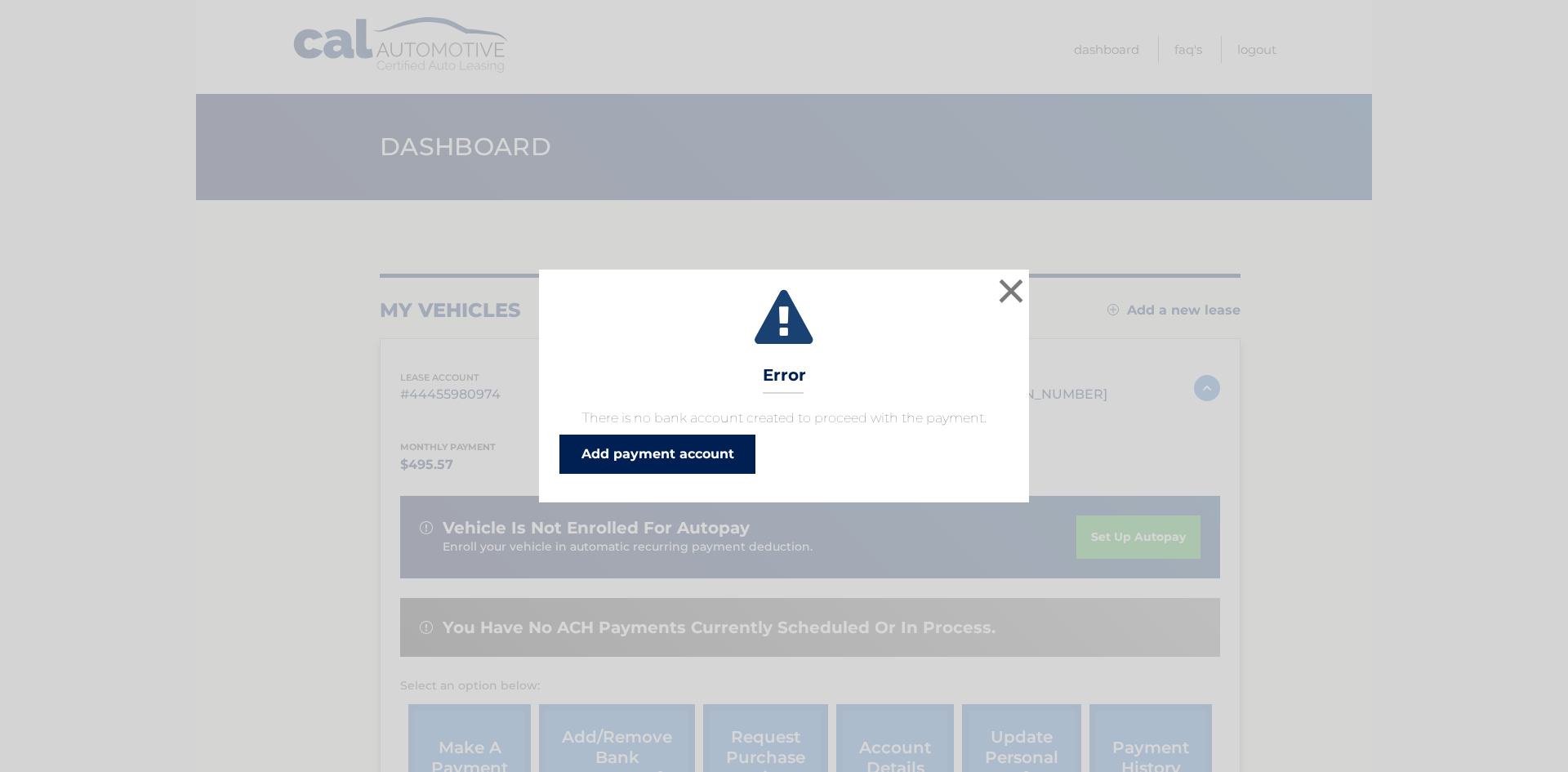
click at [630, 458] on link "Add payment account" at bounding box center [658, 454] width 196 height 39
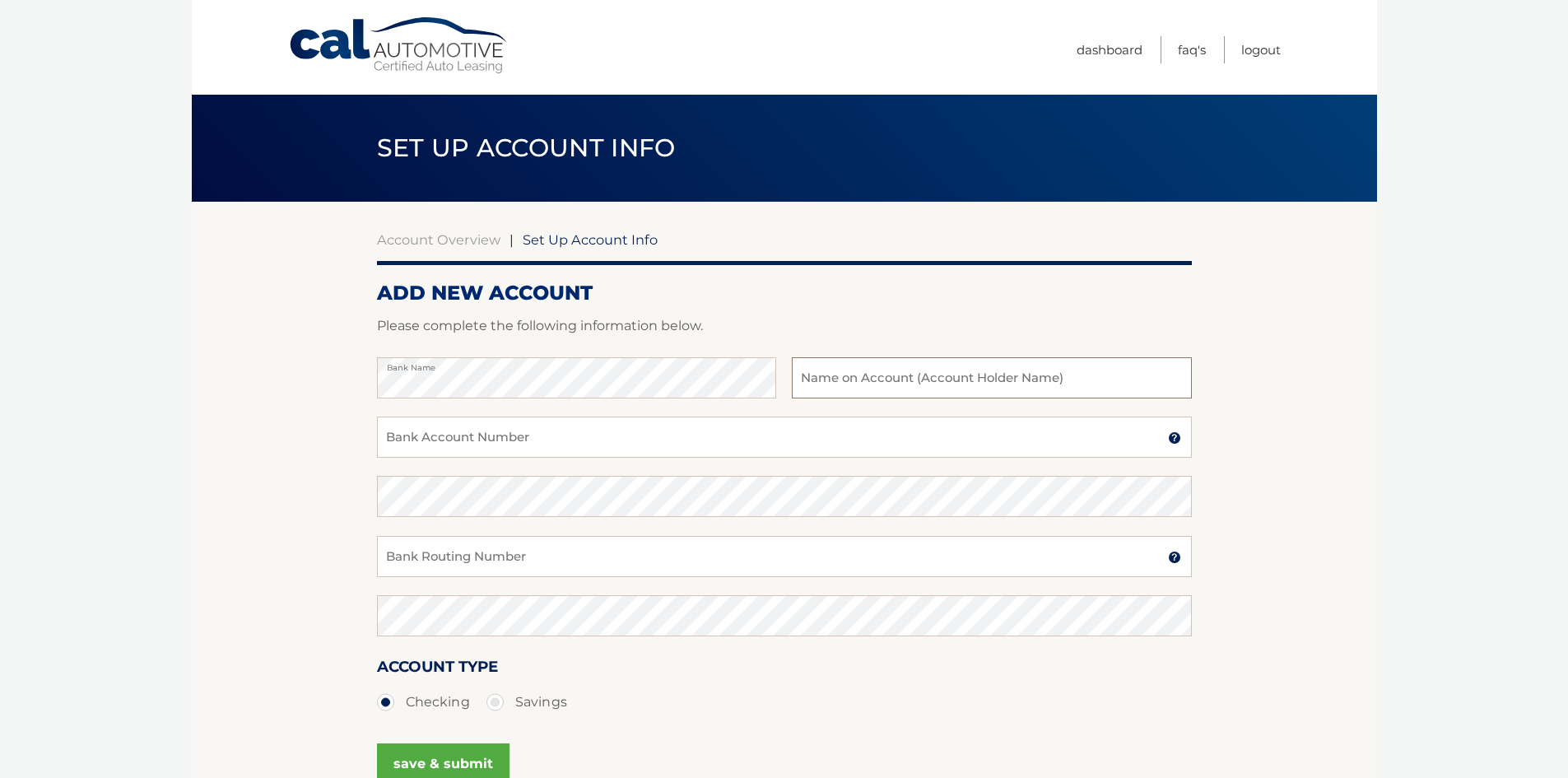
click at [880, 391] on input "text" at bounding box center [991, 379] width 399 height 42
type input "[PERSON_NAME]"
click at [442, 440] on input "Bank Account Number" at bounding box center [784, 438] width 815 height 42
type input "580619051"
click at [476, 550] on input "Bank Routing Number" at bounding box center [784, 557] width 815 height 42
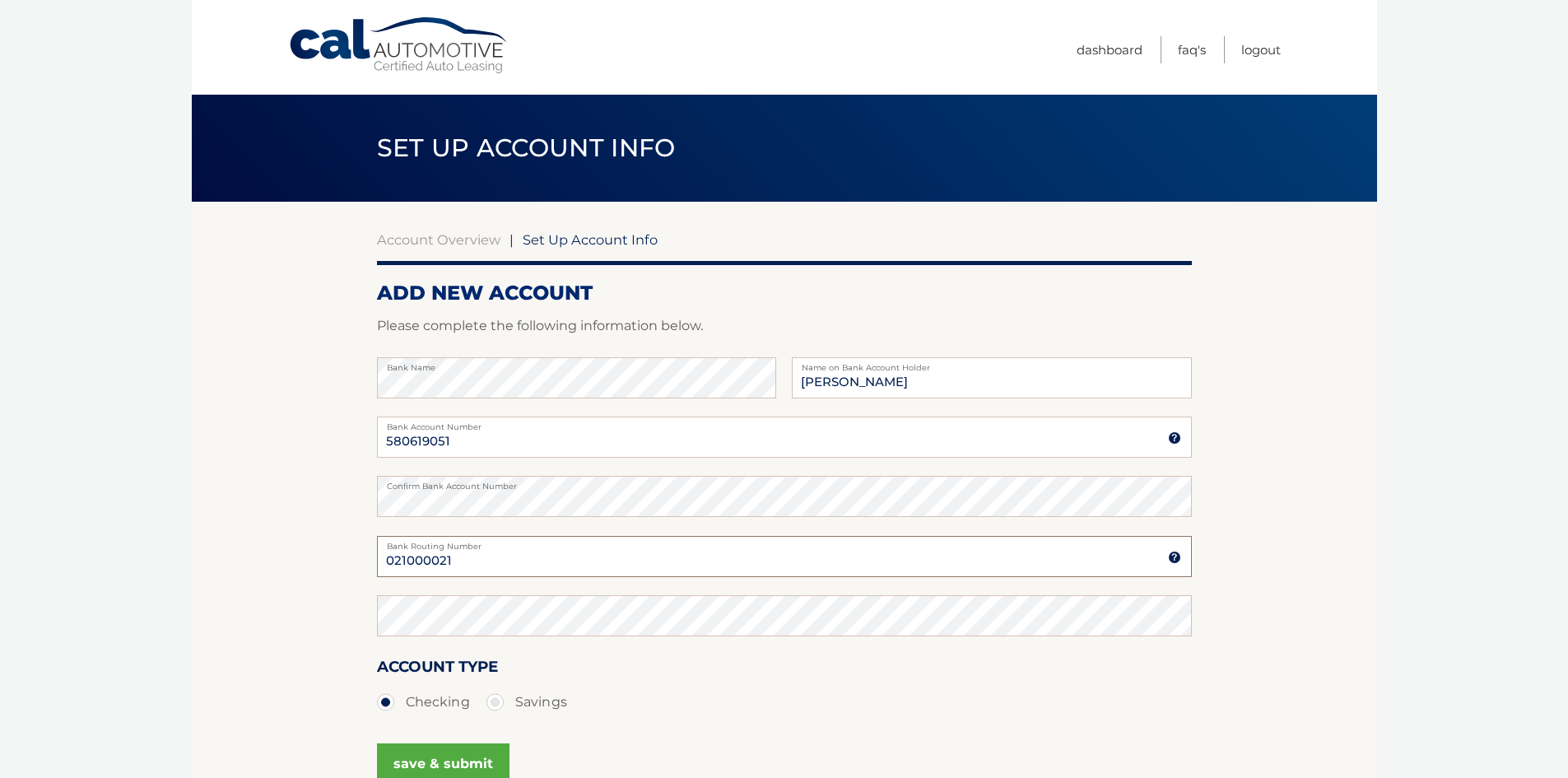
type input "021000021"
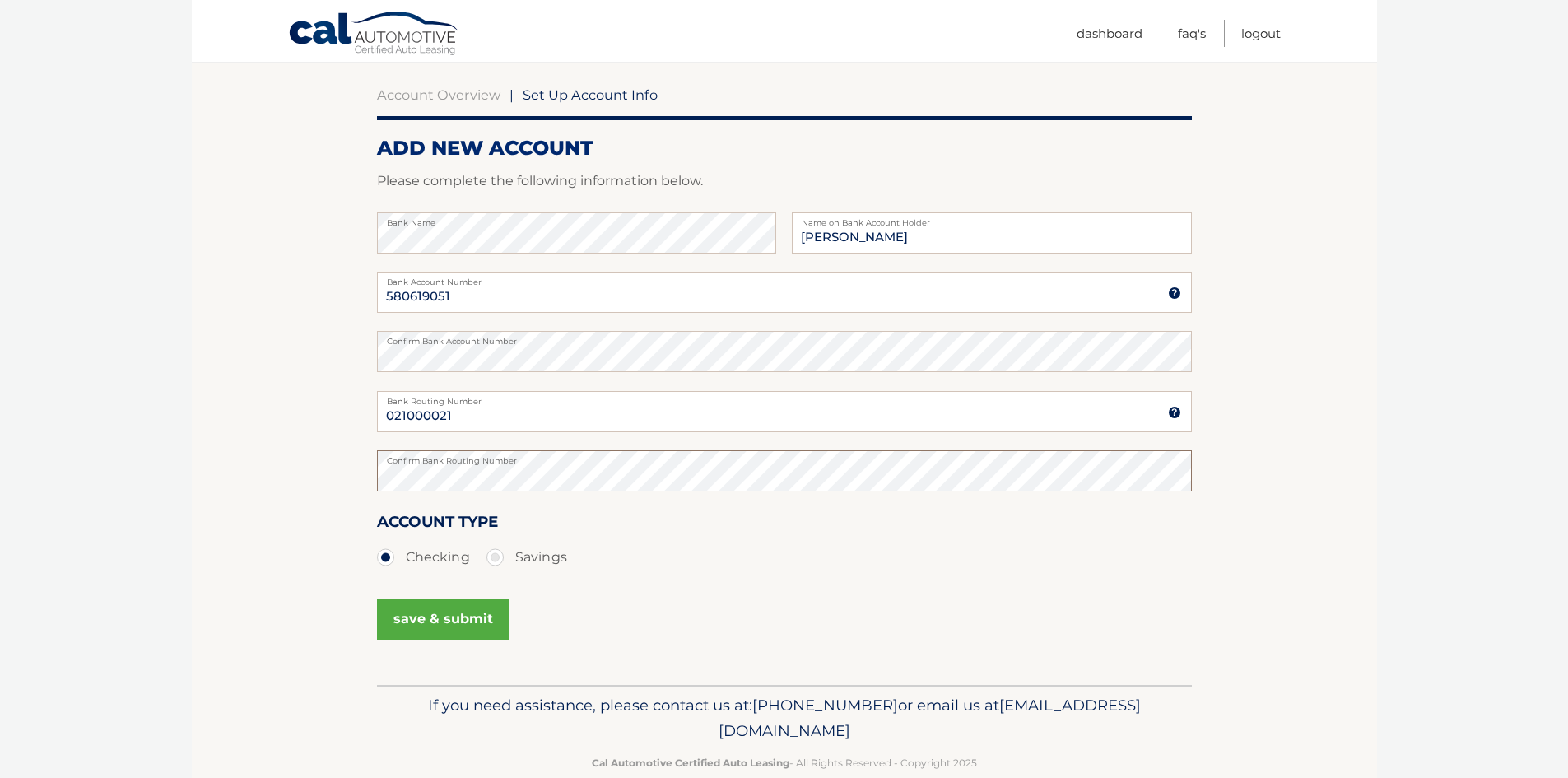
scroll to position [165, 0]
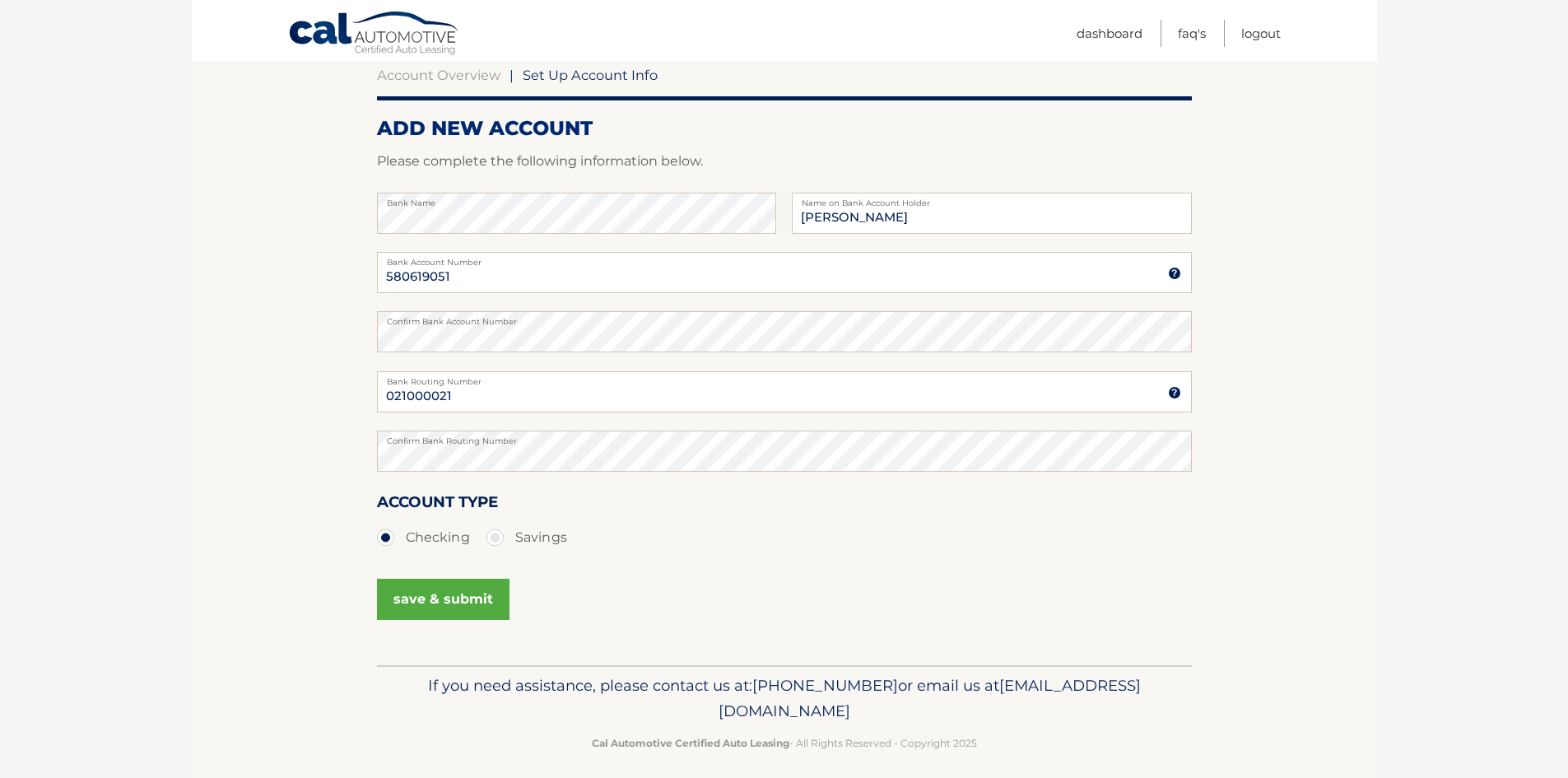
click at [453, 599] on button "save & submit" at bounding box center [444, 600] width 132 height 42
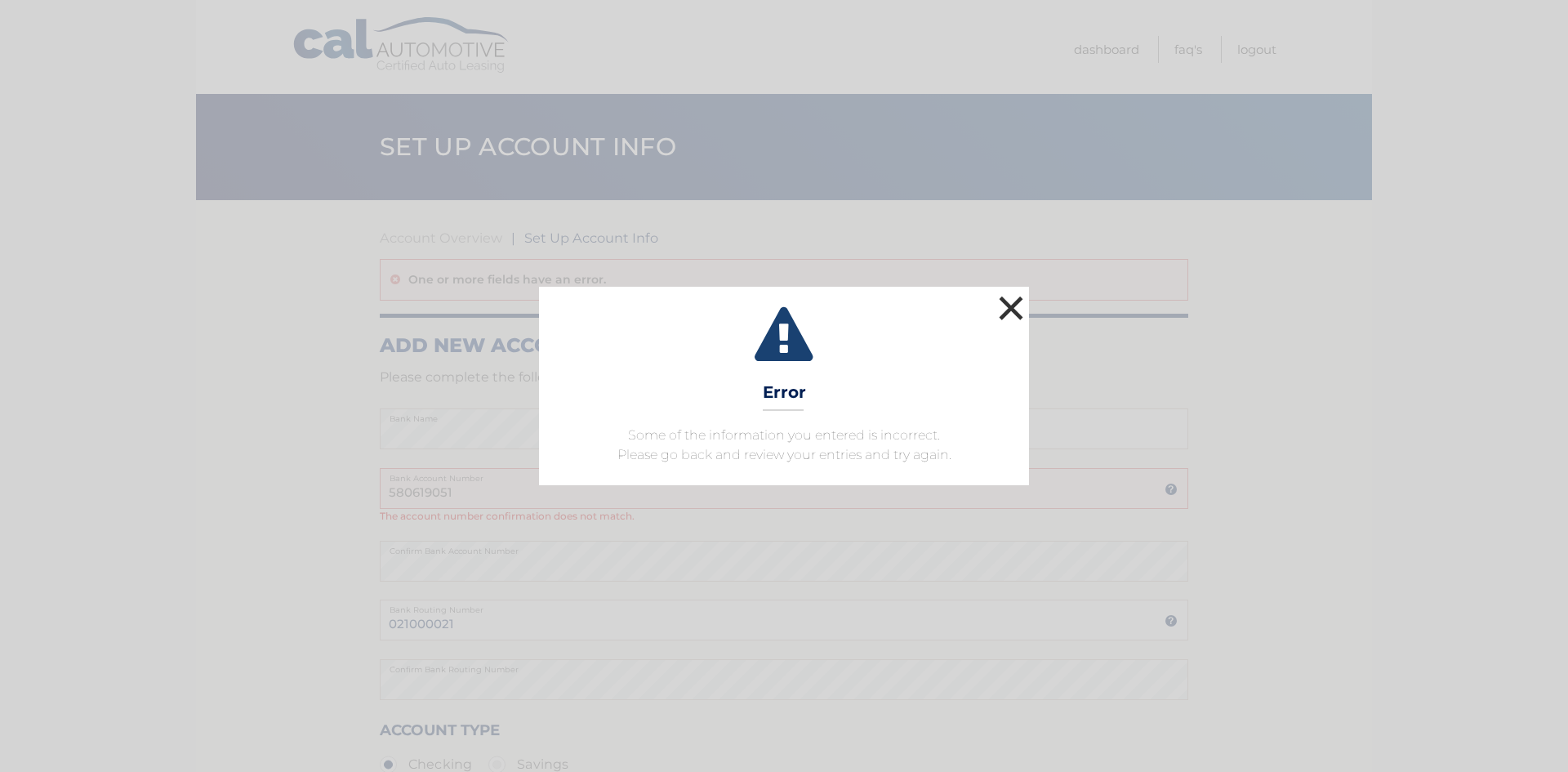
click at [1012, 308] on button "×" at bounding box center [1011, 307] width 32 height 32
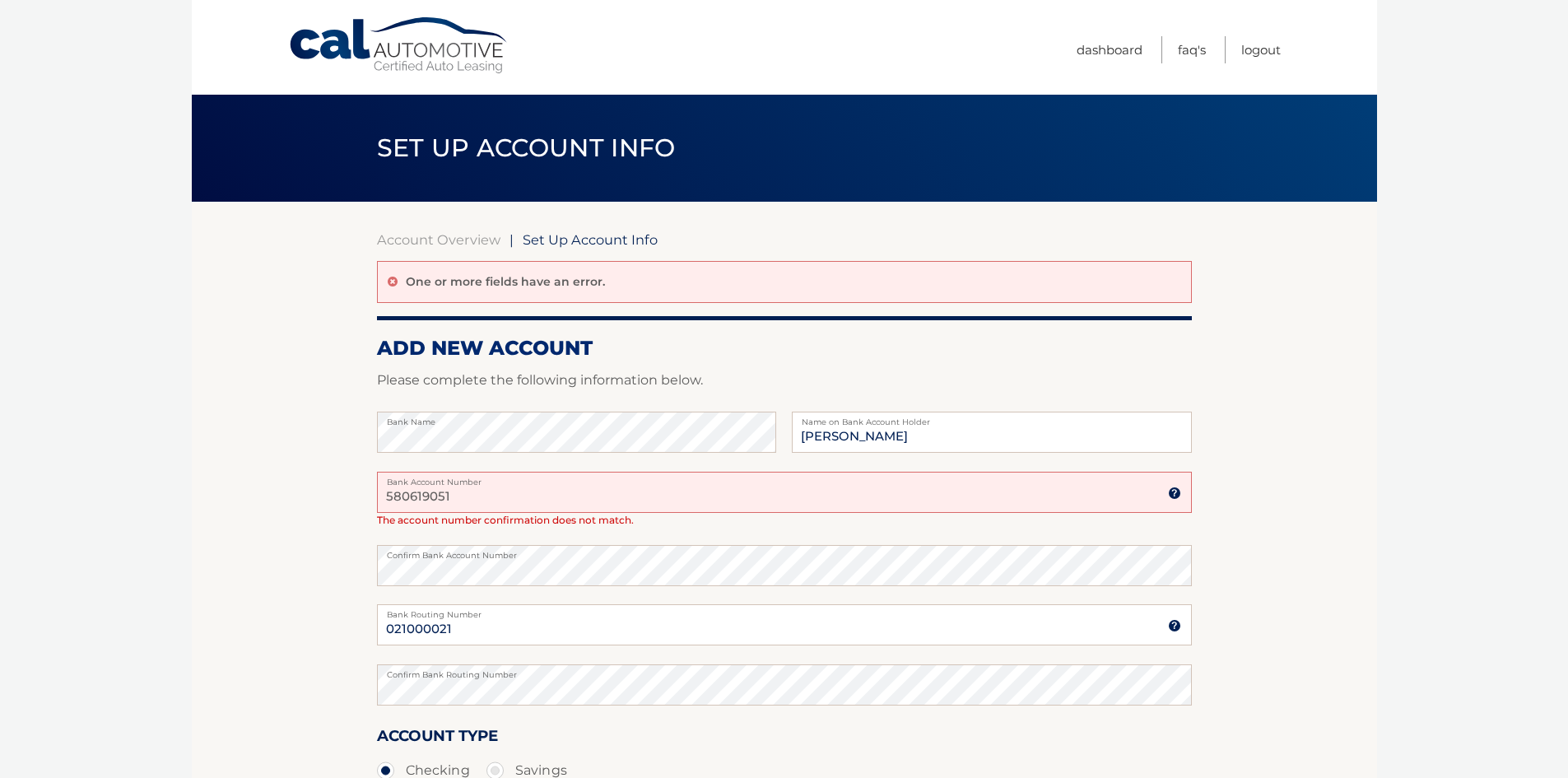
click at [505, 491] on input "580619051" at bounding box center [784, 492] width 815 height 42
type input "5"
type input "580619051"
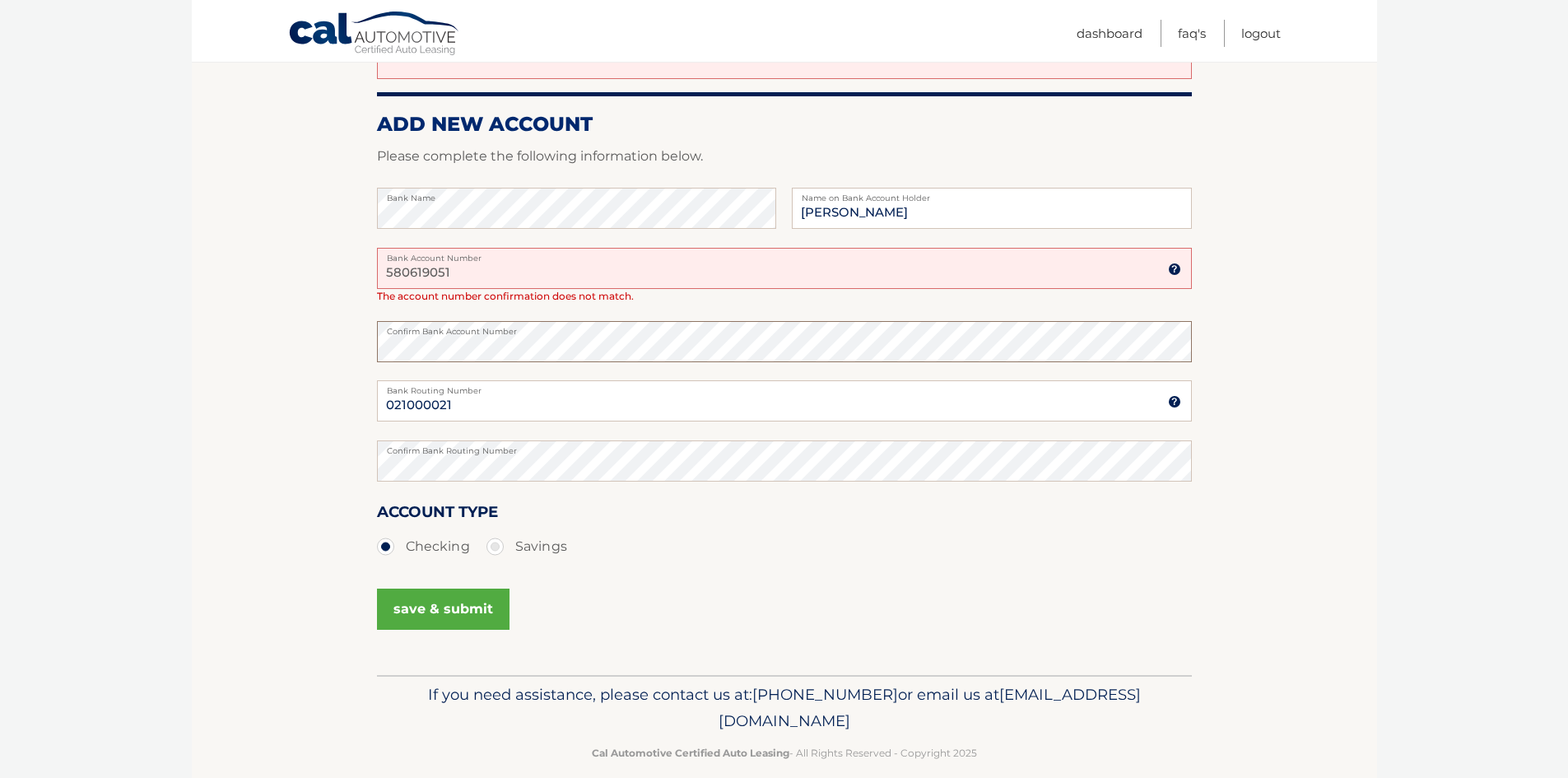
scroll to position [245, 0]
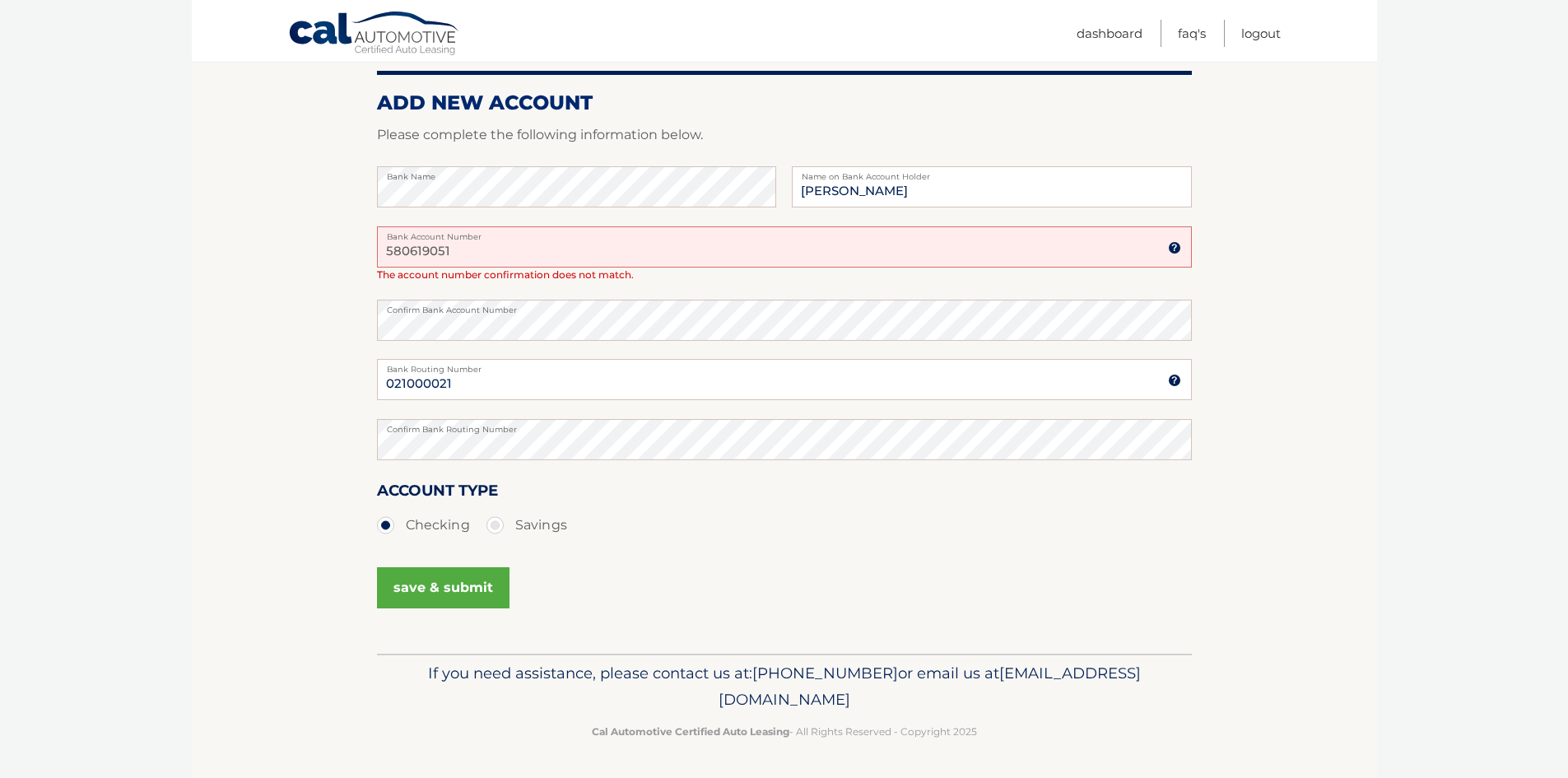
click at [461, 588] on button "save & submit" at bounding box center [444, 588] width 132 height 42
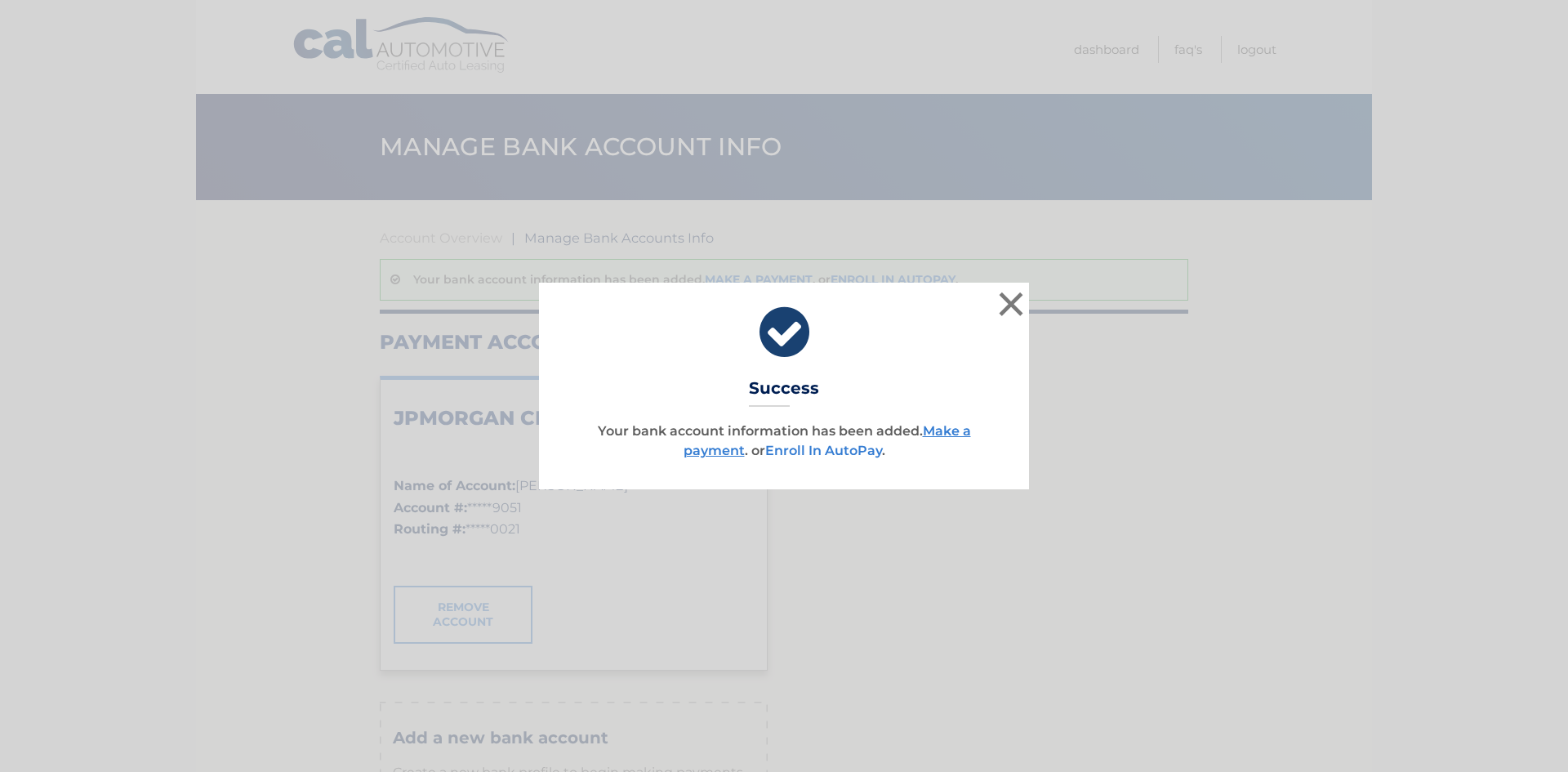
click at [805, 453] on link "Enroll In AutoPay" at bounding box center [824, 451] width 117 height 16
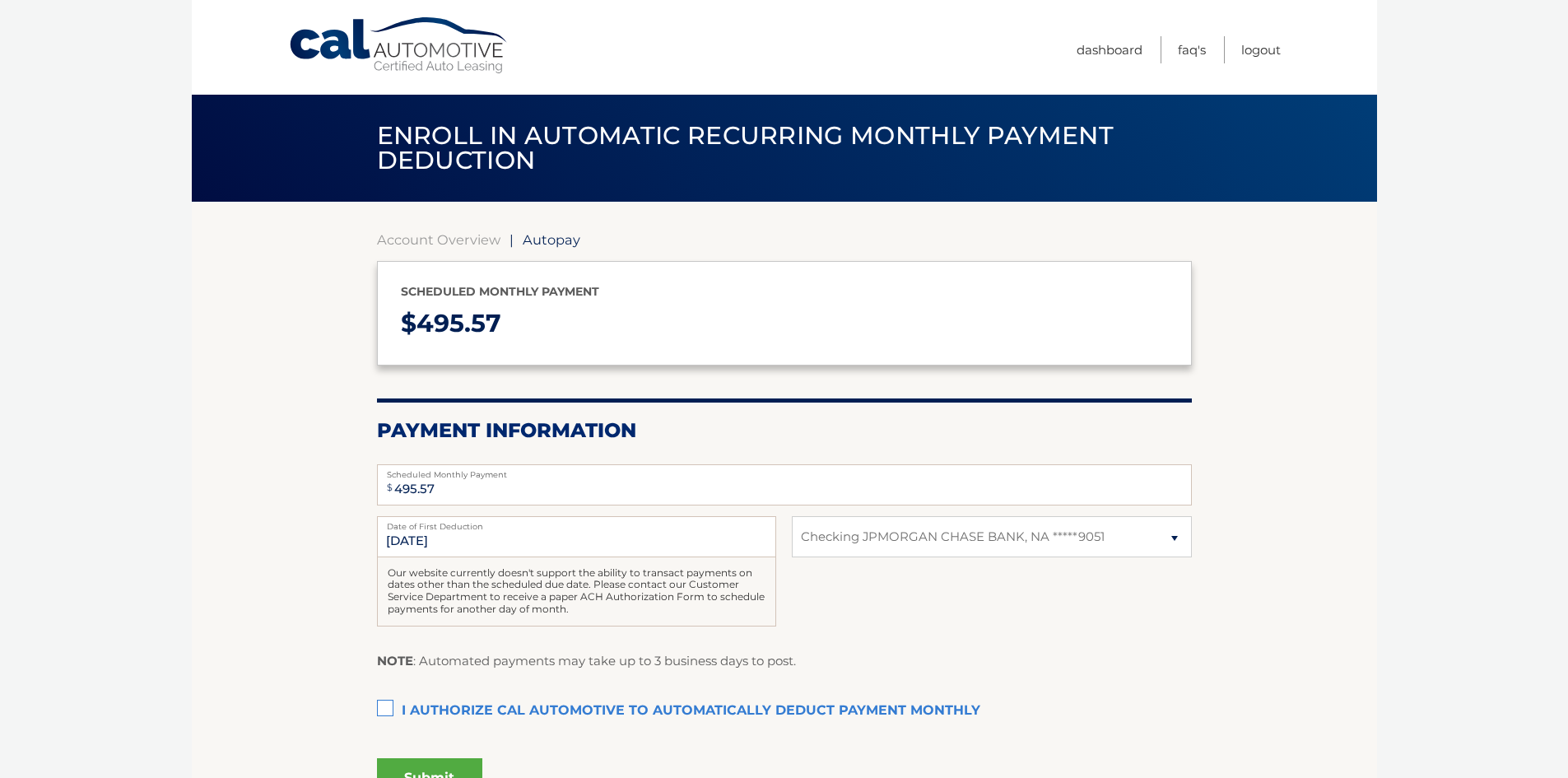
select select "MjRkZWQzNGEtNGUyZS00NWRiLTk5MTgtZmZjYzVmN2MyMmY0"
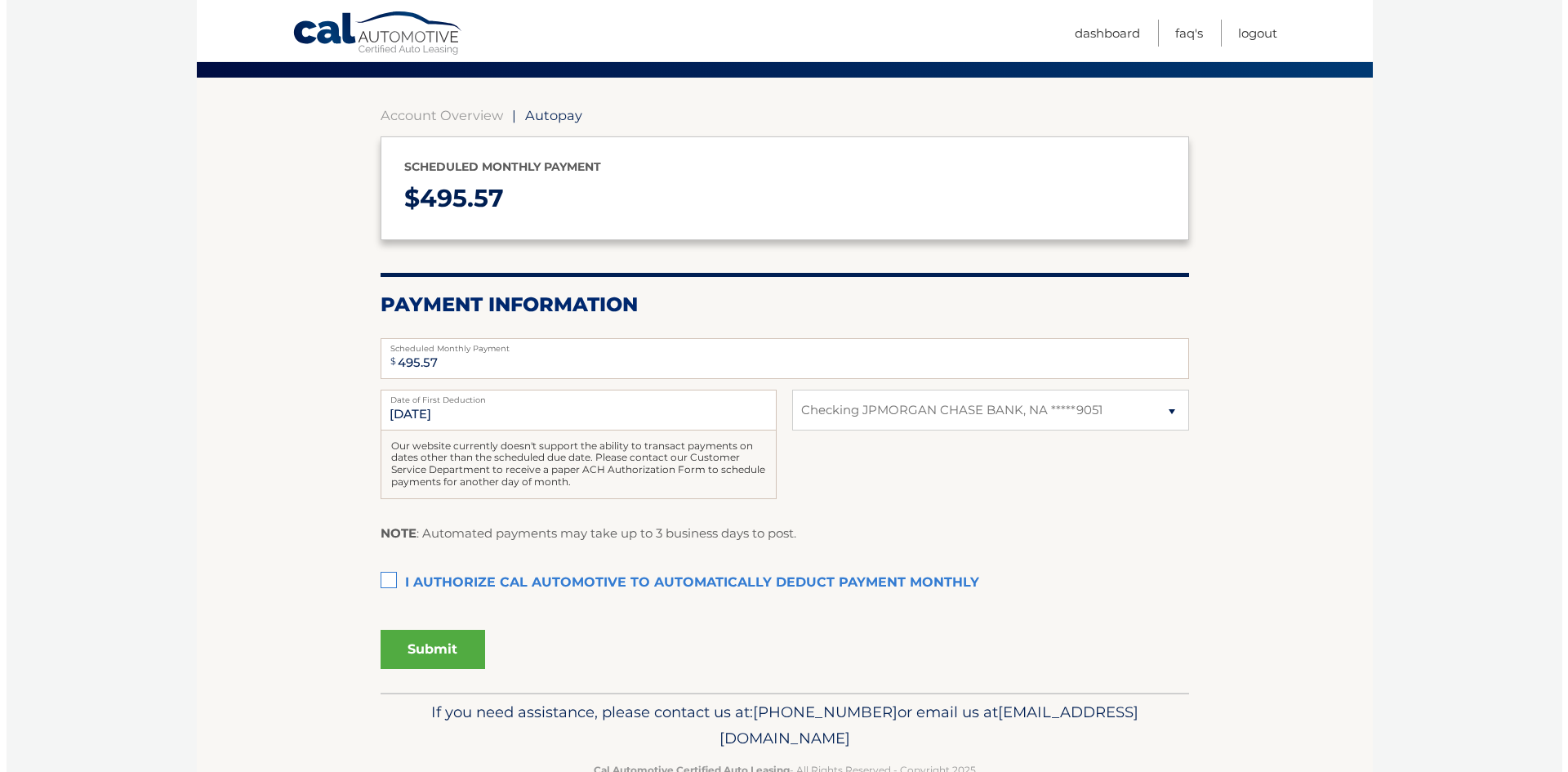
scroll to position [167, 0]
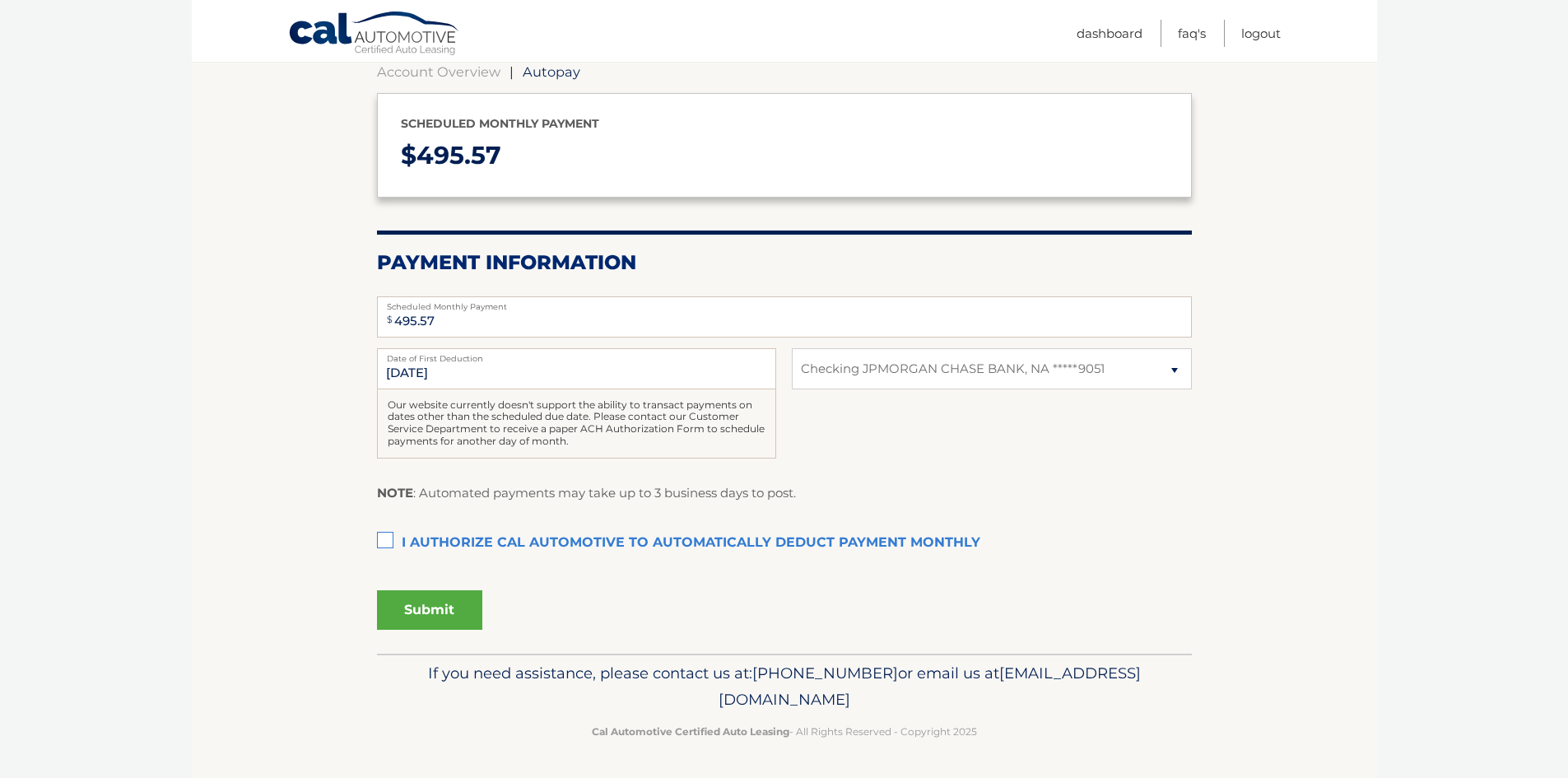
click at [387, 545] on label "I authorize cal automotive to automatically deduct payment monthly This checkbo…" at bounding box center [784, 543] width 815 height 33
click at [0, 0] on input "I authorize cal automotive to automatically deduct payment monthly This checkbo…" at bounding box center [0, 0] width 0 height 0
click at [425, 612] on button "Submit" at bounding box center [430, 610] width 106 height 40
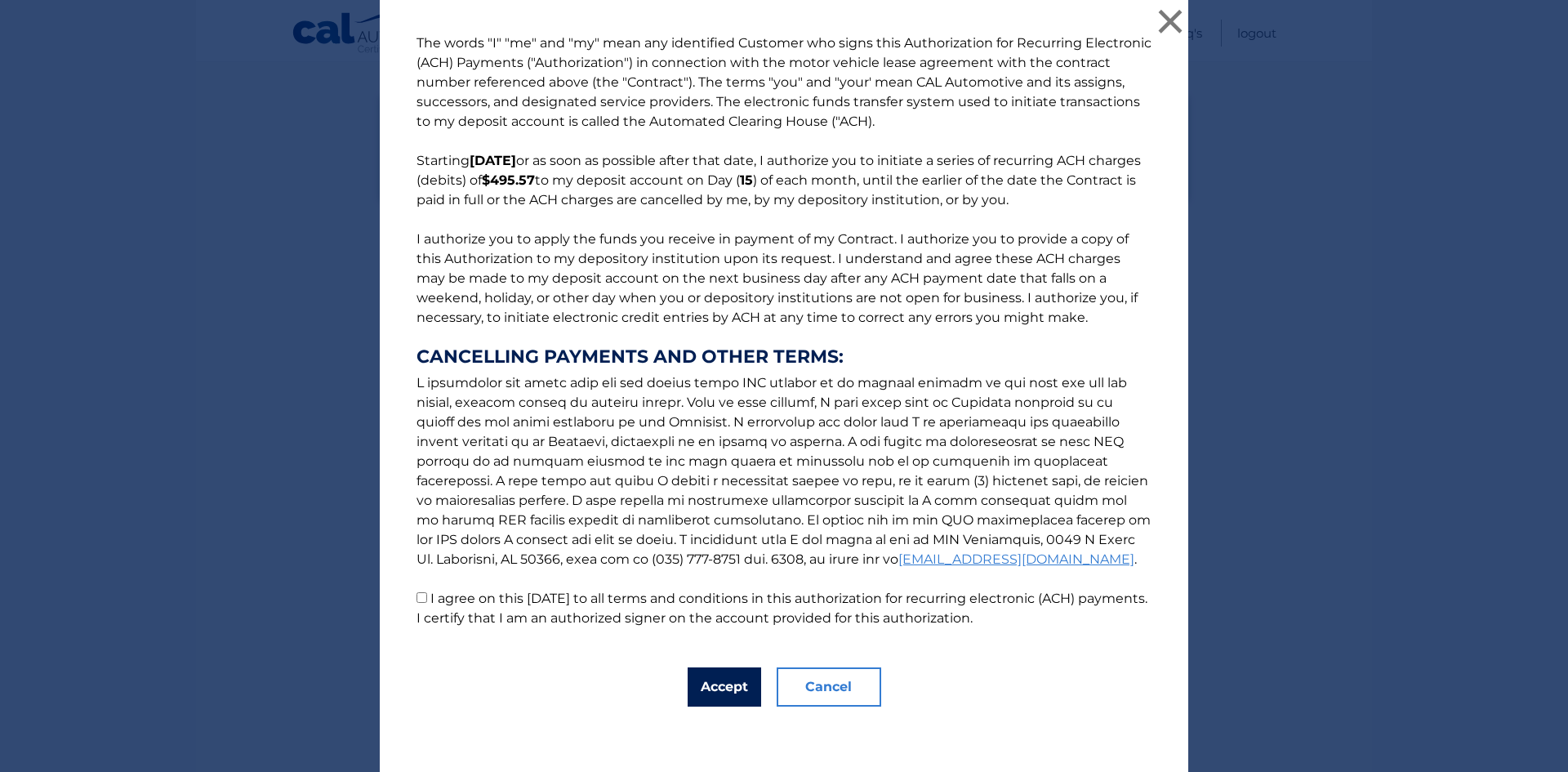
click at [722, 688] on button "Accept" at bounding box center [724, 688] width 74 height 39
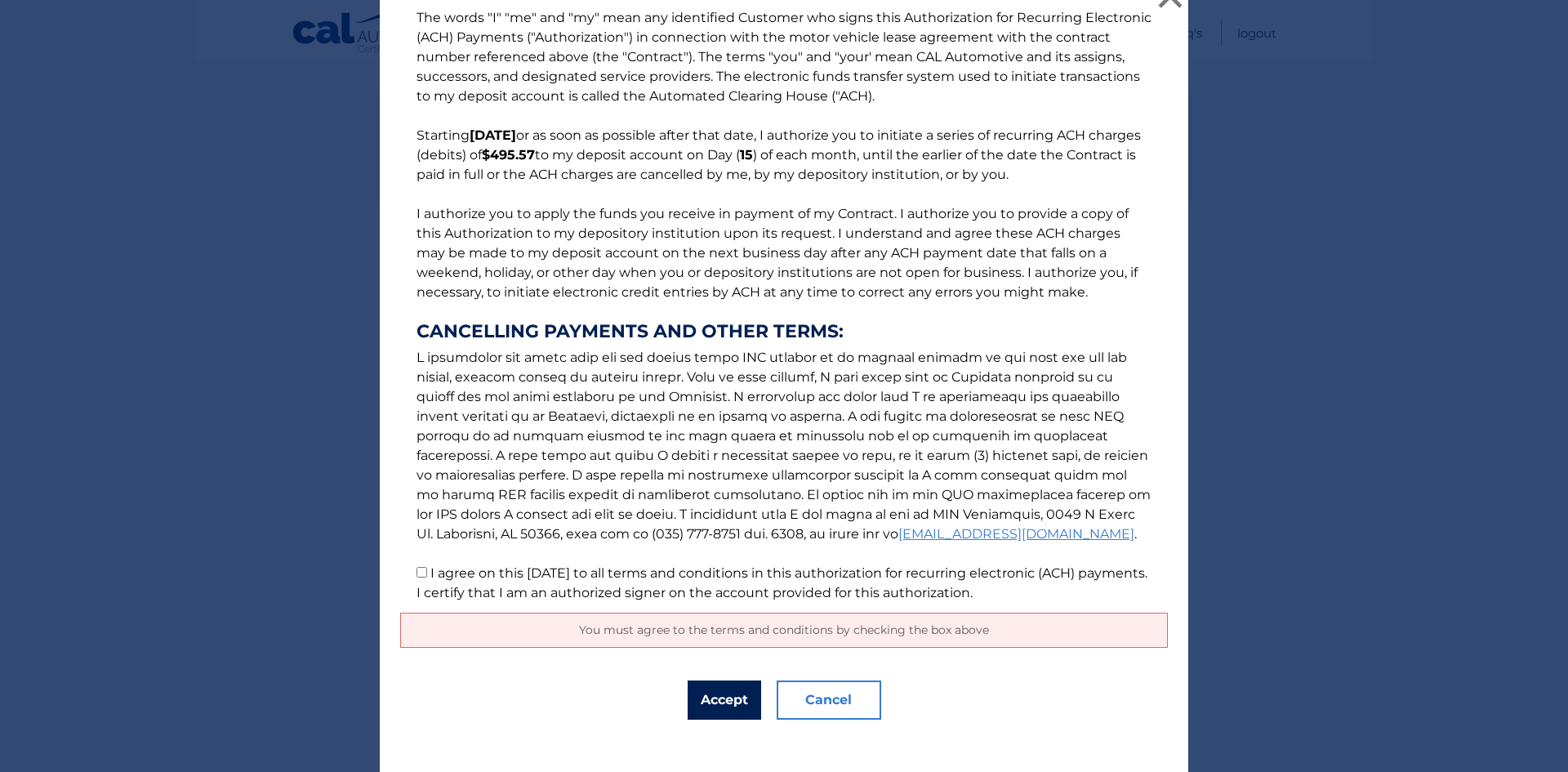
scroll to position [38, 0]
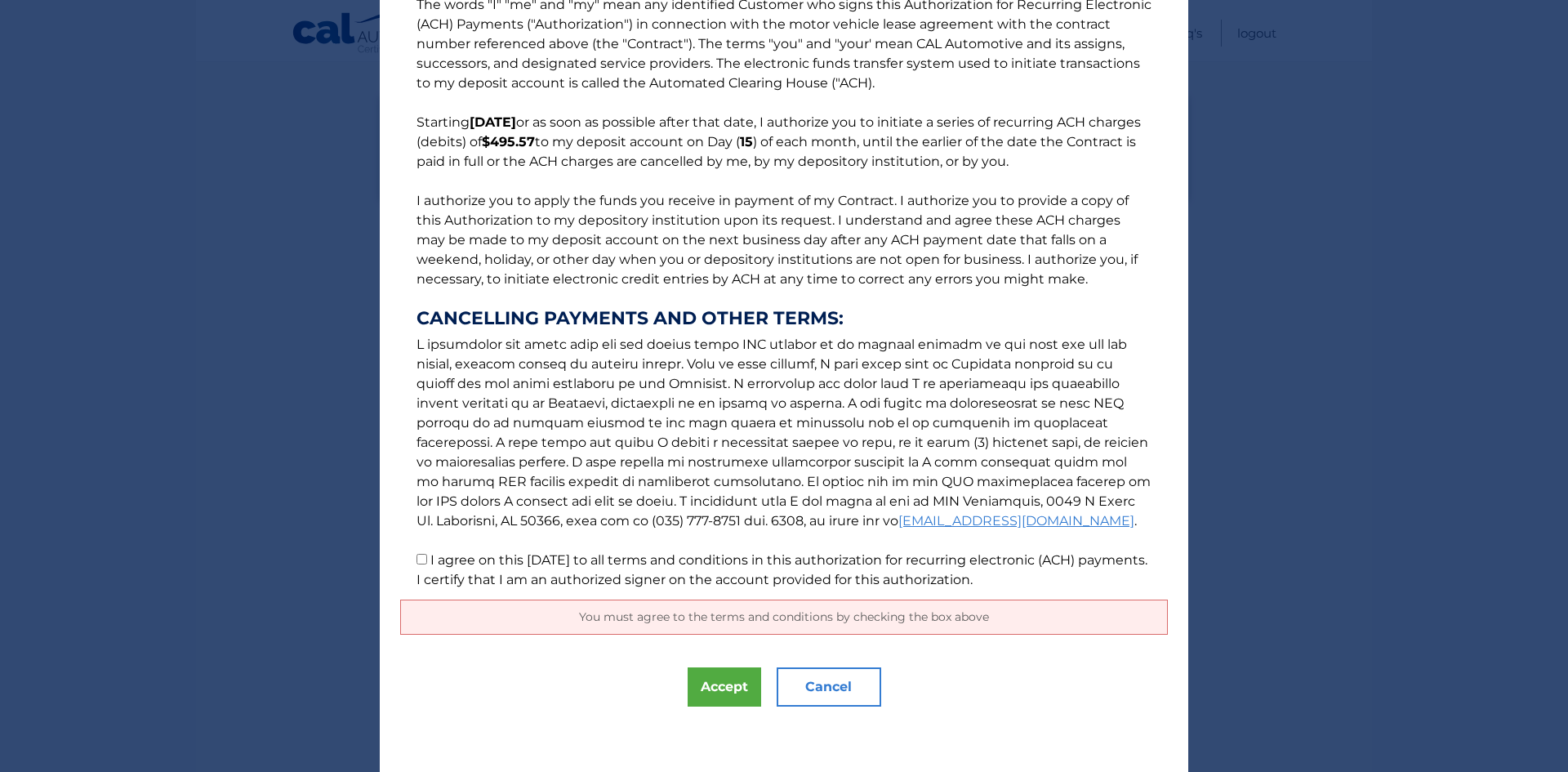
click at [417, 562] on input "I agree on this 08/26/2025 to all terms and conditions in this authorization fo…" at bounding box center [422, 559] width 11 height 11
checkbox input "true"
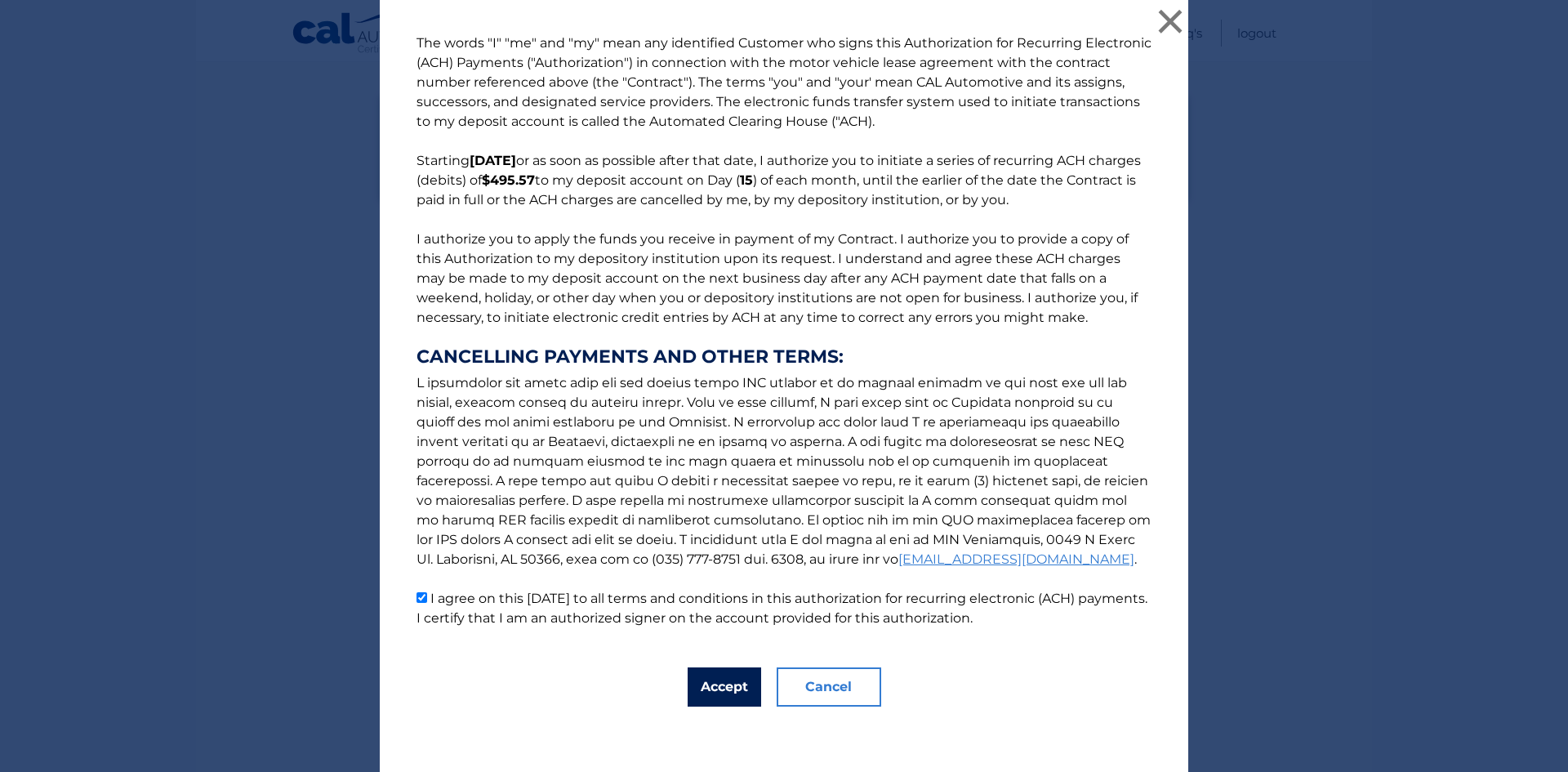
click at [707, 684] on button "Accept" at bounding box center [724, 688] width 74 height 39
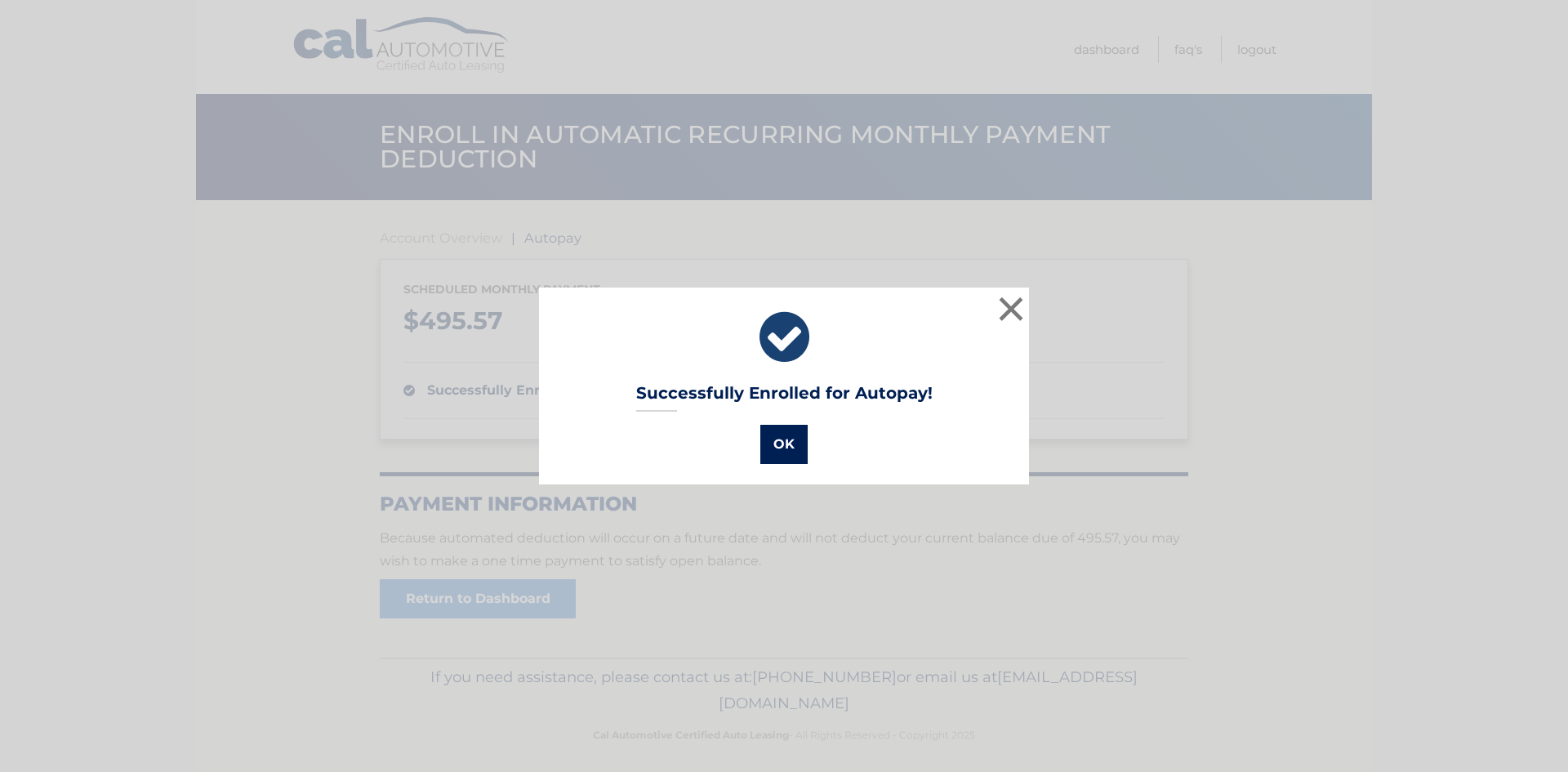
click at [780, 445] on button "OK" at bounding box center [784, 444] width 47 height 39
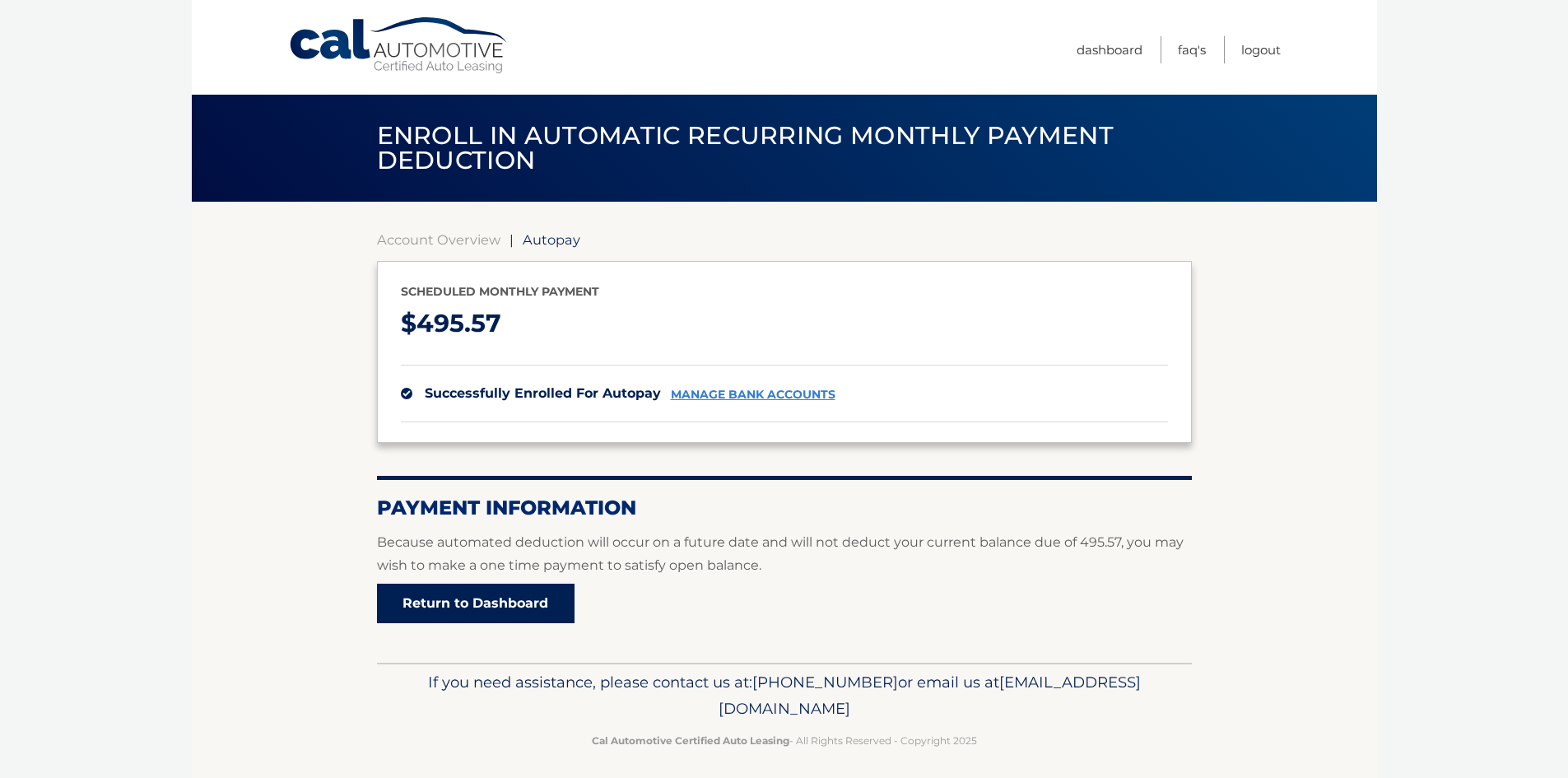
click at [483, 601] on link "Return to Dashboard" at bounding box center [476, 604] width 198 height 40
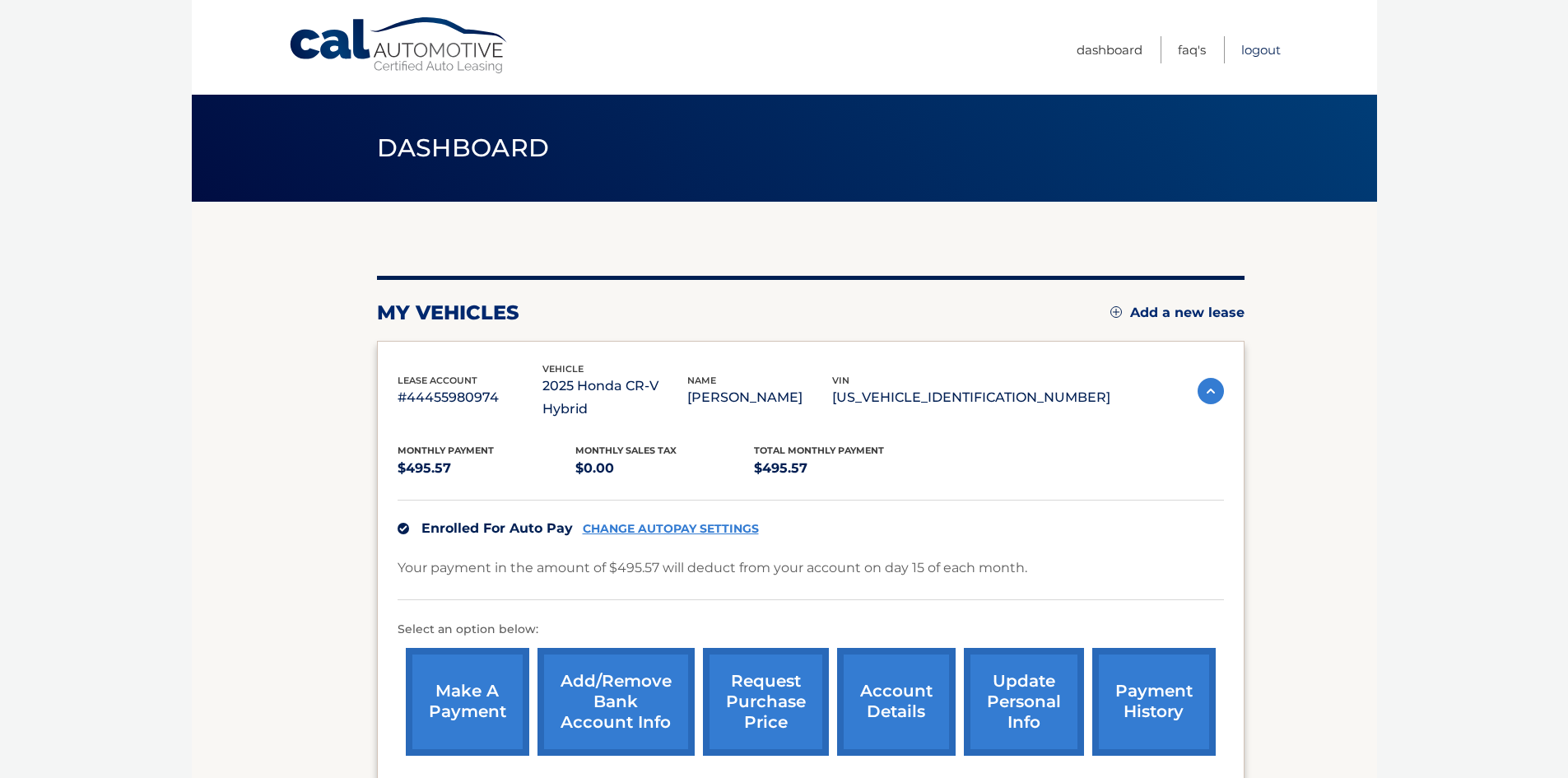
click at [1264, 49] on link "Logout" at bounding box center [1261, 49] width 40 height 27
